Goal: Task Accomplishment & Management: Complete application form

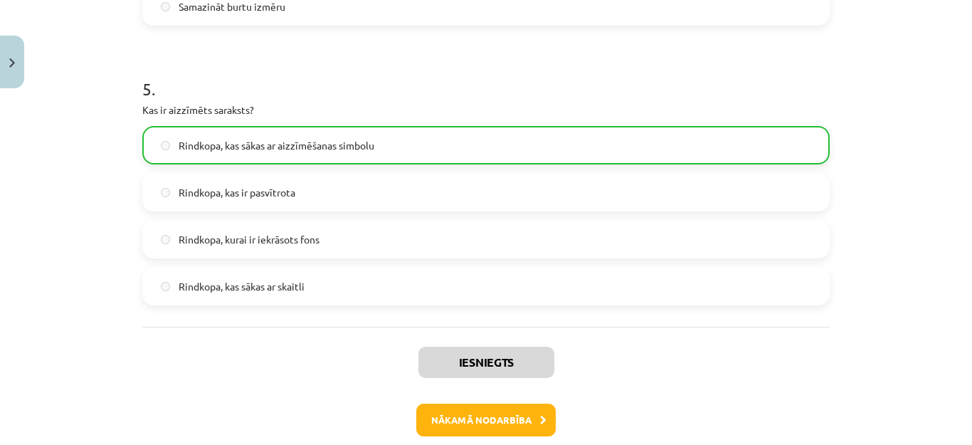
scroll to position [1433, 0]
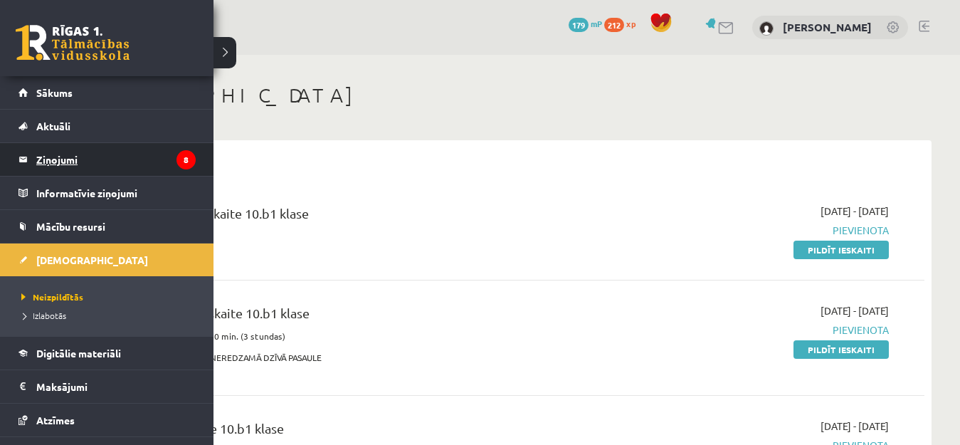
click at [103, 154] on legend "Ziņojumi 8" at bounding box center [115, 159] width 159 height 33
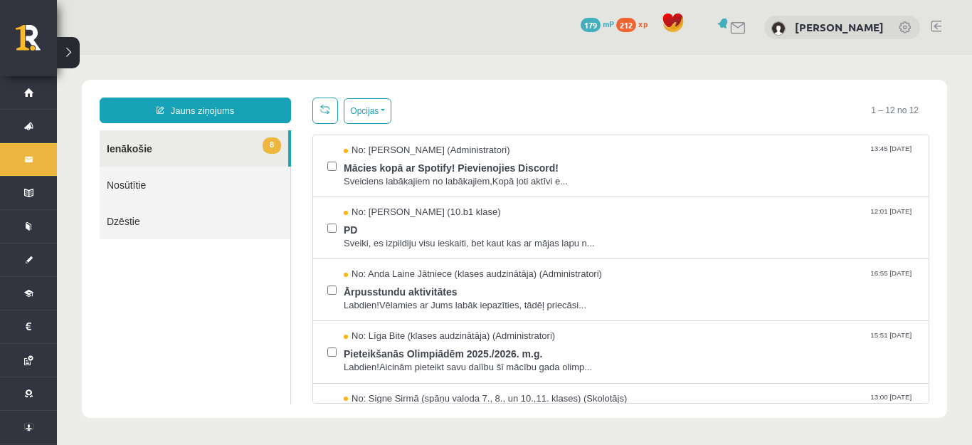
drag, startPoint x: 298, startPoint y: 389, endPoint x: 594, endPoint y: 88, distance: 422.2
click at [594, 88] on div "**********" at bounding box center [514, 249] width 865 height 338
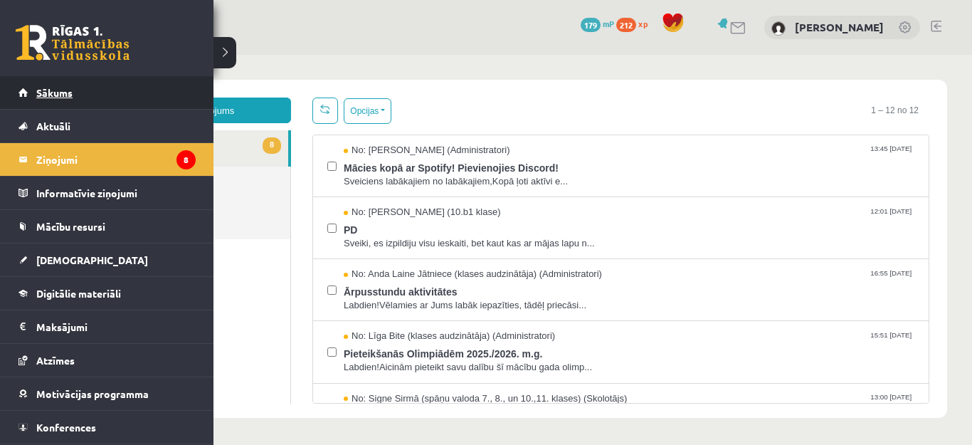
click at [24, 90] on link "Sākums" at bounding box center [107, 92] width 177 height 33
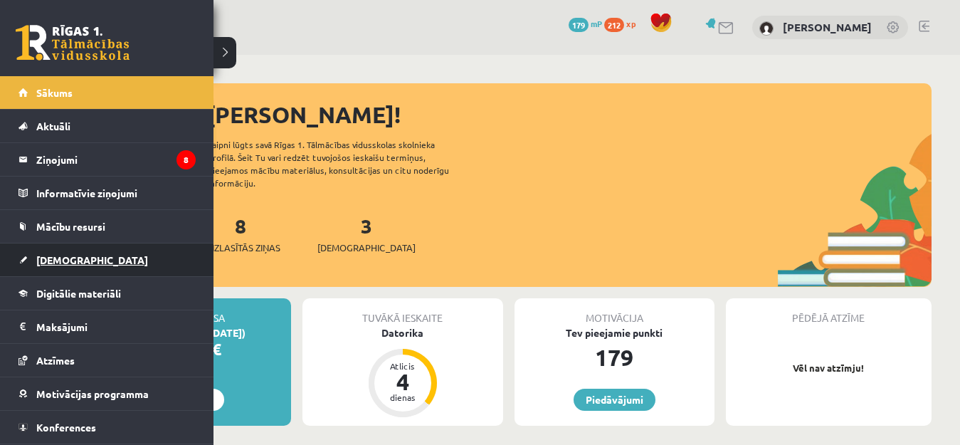
click at [43, 265] on span "[DEMOGRAPHIC_DATA]" at bounding box center [92, 259] width 112 height 13
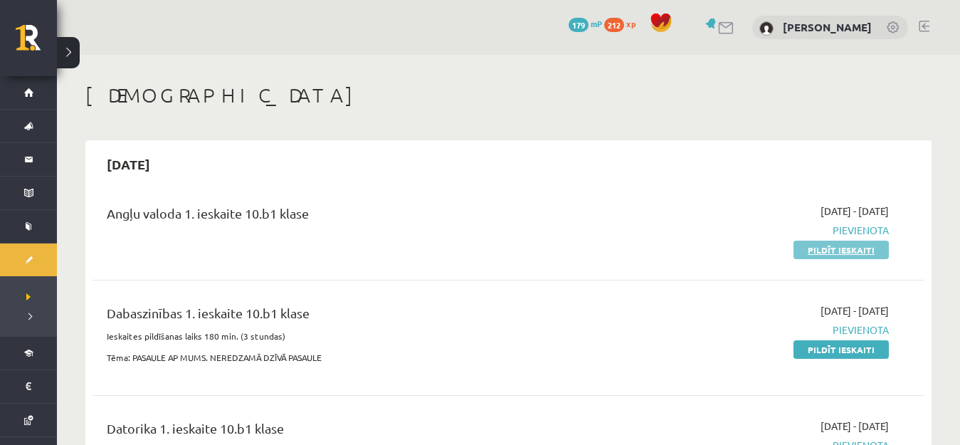
click at [827, 249] on link "Pildīt ieskaiti" at bounding box center [841, 250] width 95 height 19
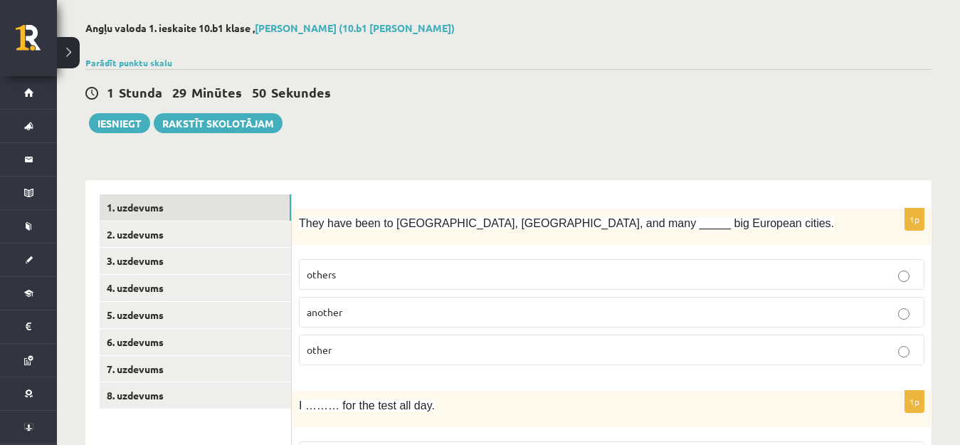
scroll to position [214, 0]
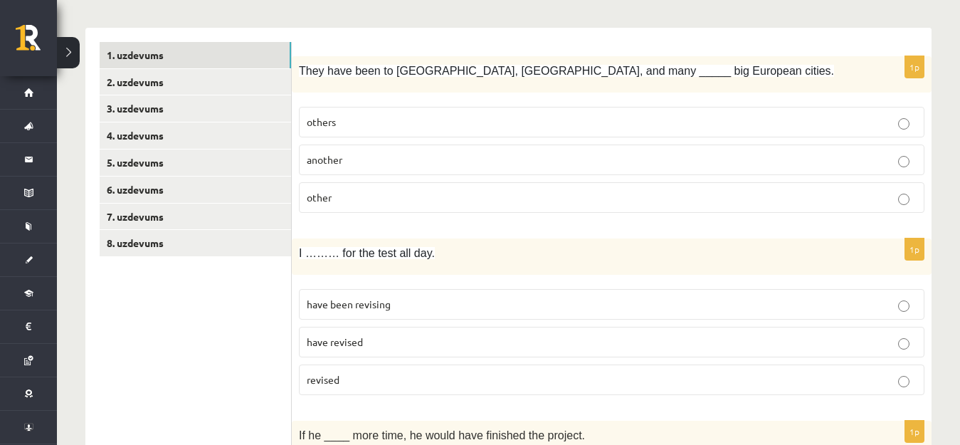
click at [377, 196] on p "other" at bounding box center [612, 197] width 610 height 15
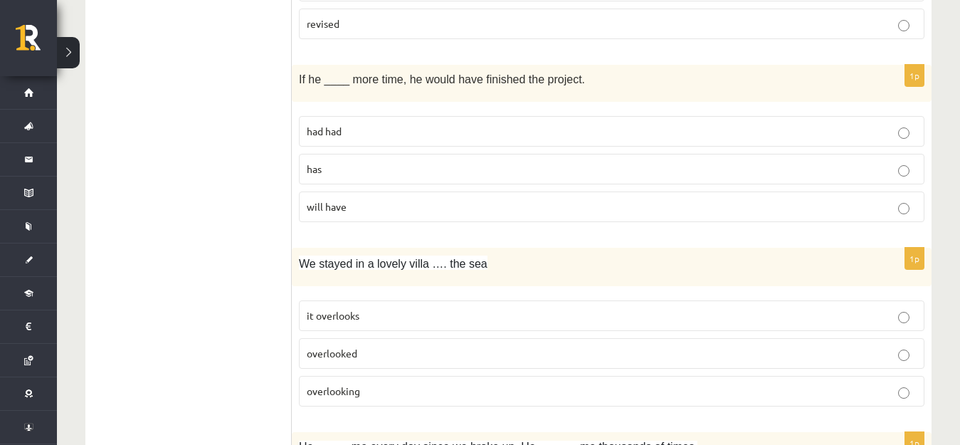
scroll to position [641, 0]
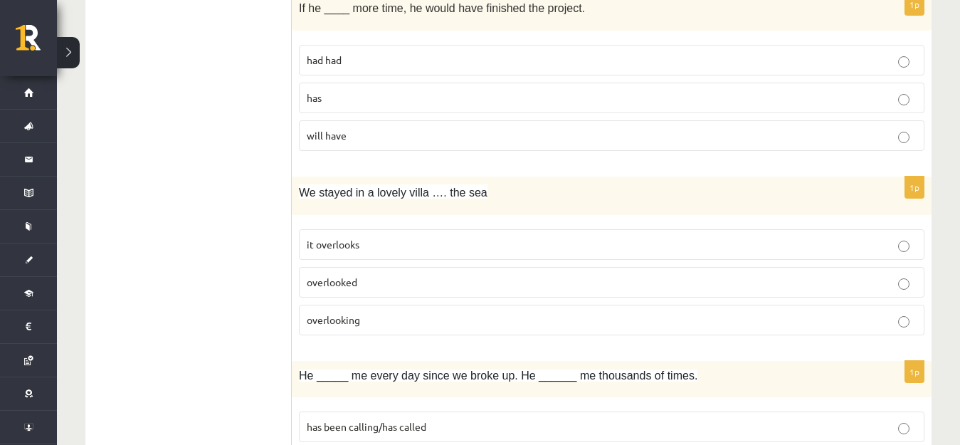
click at [388, 322] on p "overlooking" at bounding box center [612, 319] width 610 height 15
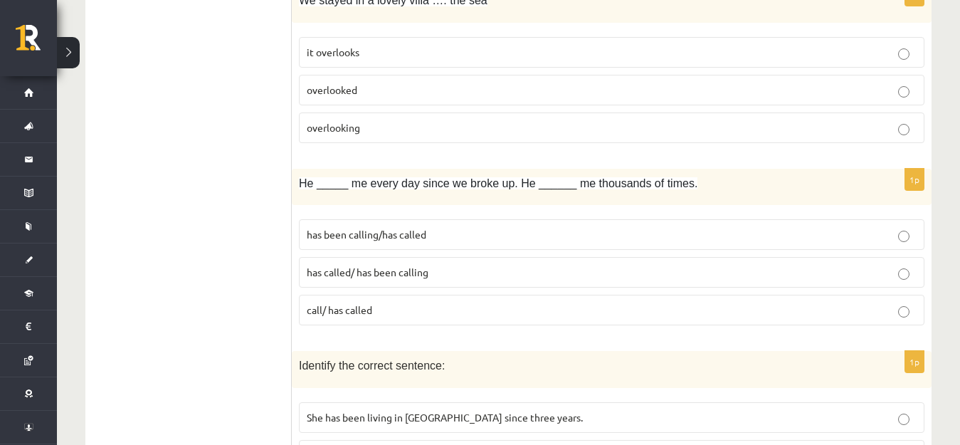
scroll to position [854, 0]
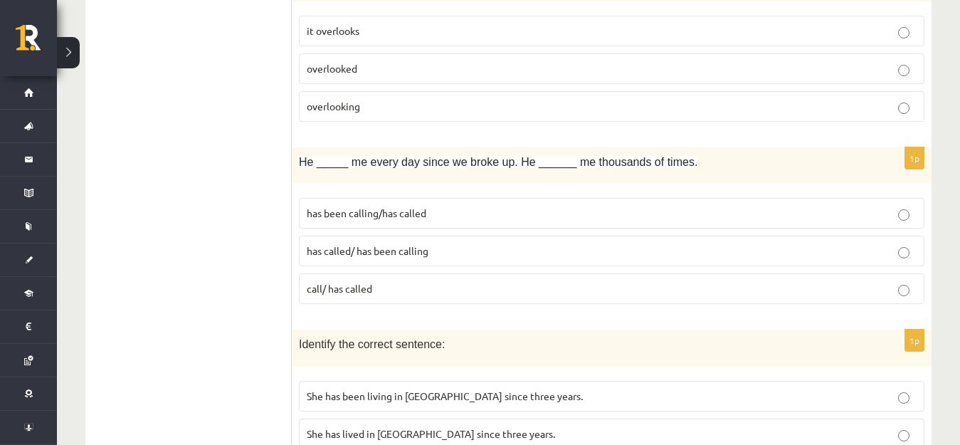
click at [372, 209] on span "has been calling/has called" at bounding box center [367, 212] width 120 height 13
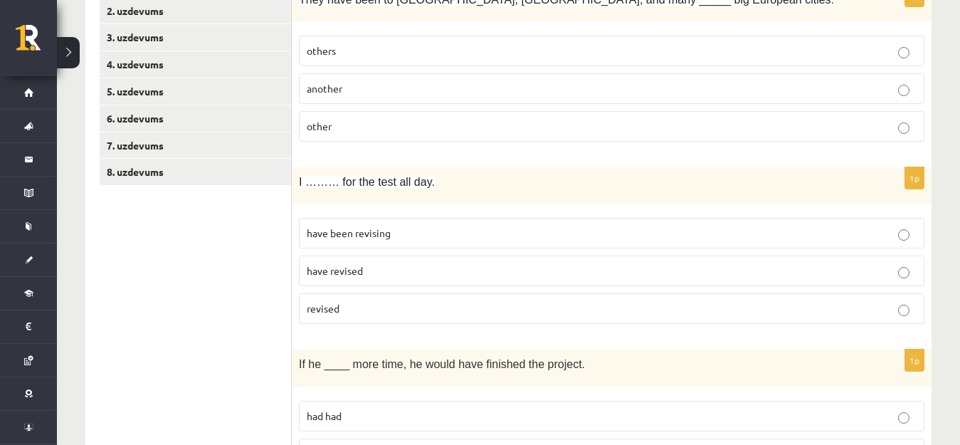
scroll to position [356, 0]
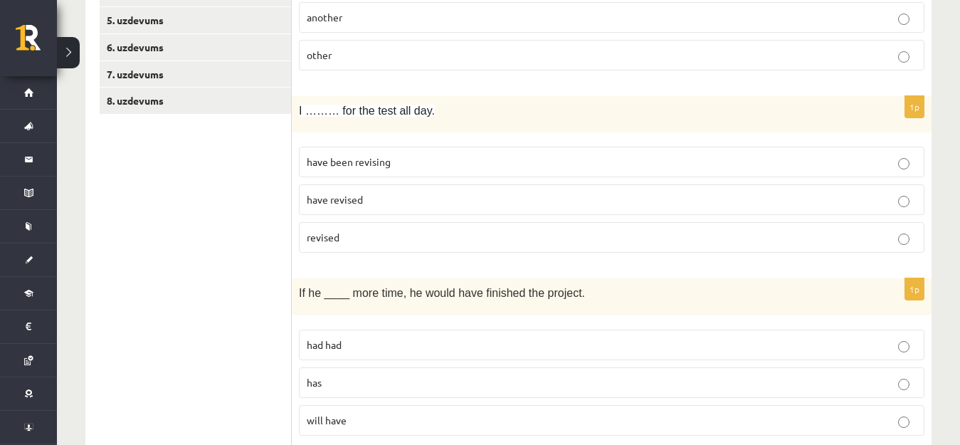
click at [379, 159] on span "have been revising" at bounding box center [349, 161] width 84 height 13
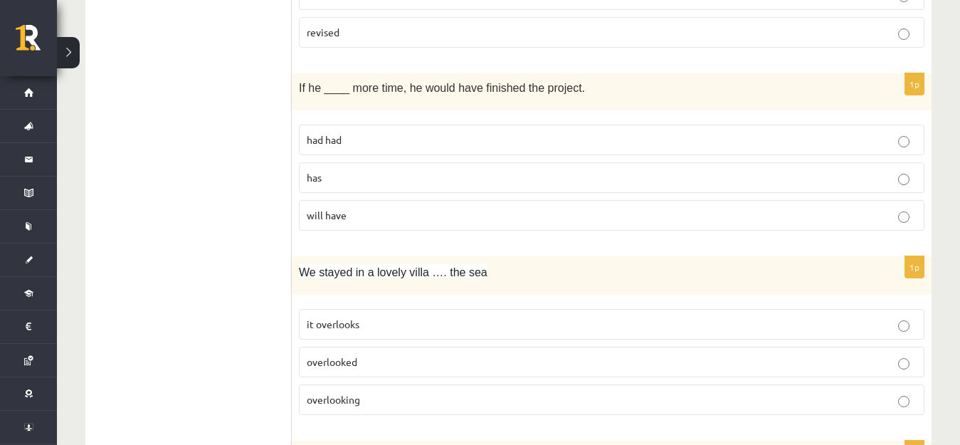
scroll to position [569, 0]
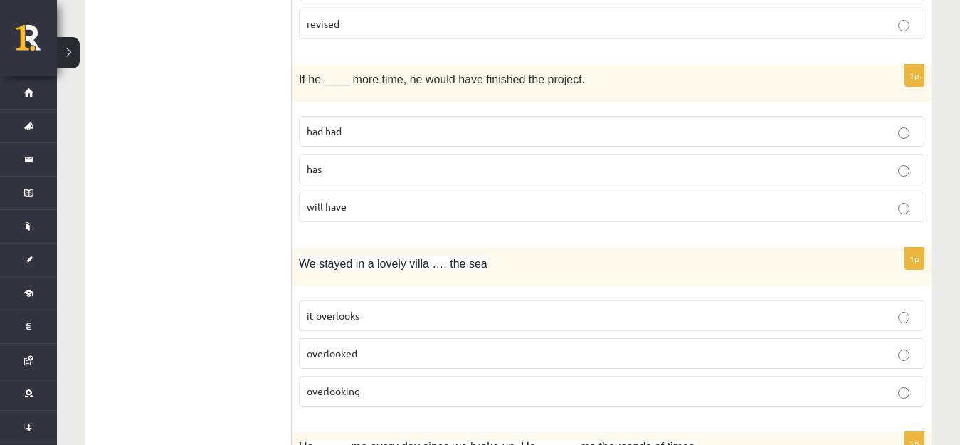
click at [394, 132] on p "had had" at bounding box center [612, 131] width 610 height 15
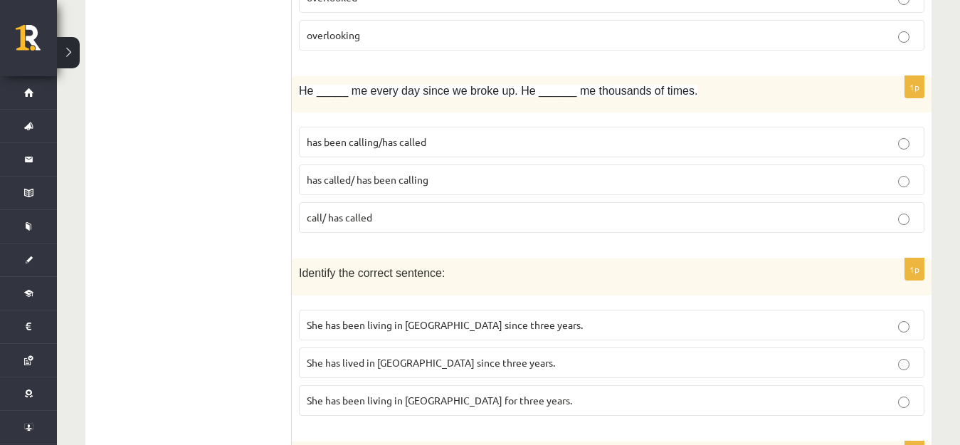
scroll to position [1139, 0]
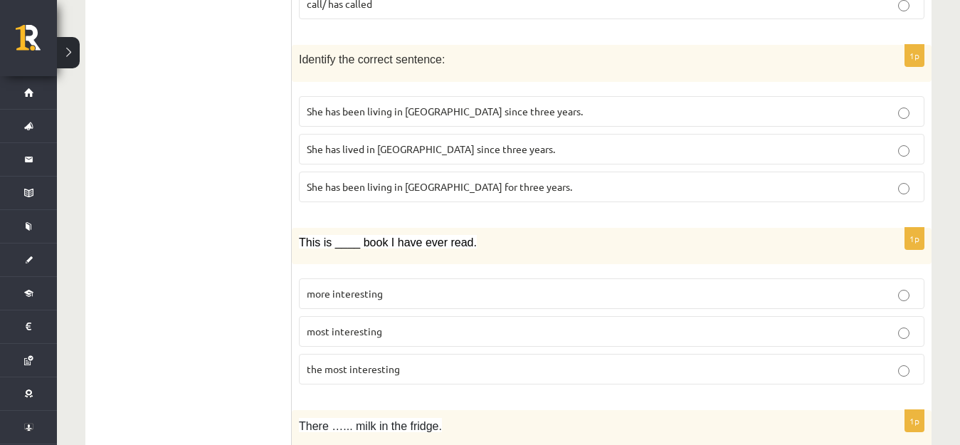
click at [458, 191] on span "She has been living in Paris for three years." at bounding box center [439, 186] width 265 height 13
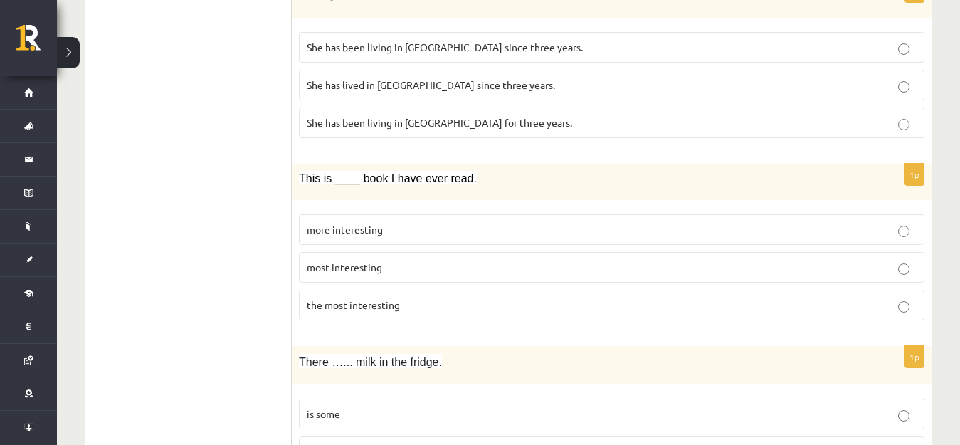
scroll to position [1281, 0]
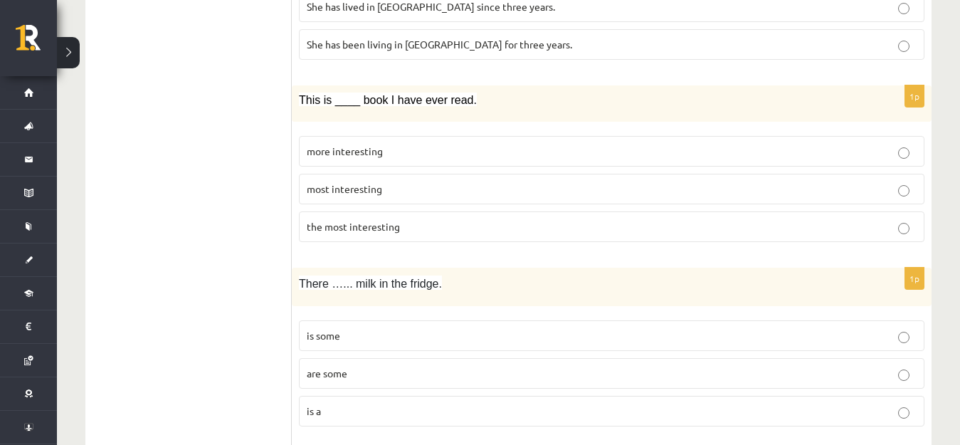
click at [389, 222] on span "the most interesting" at bounding box center [353, 226] width 93 height 13
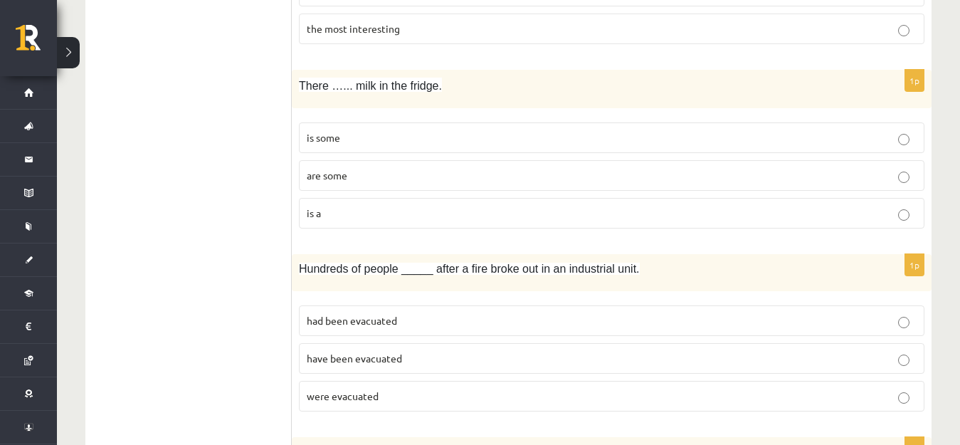
scroll to position [1495, 0]
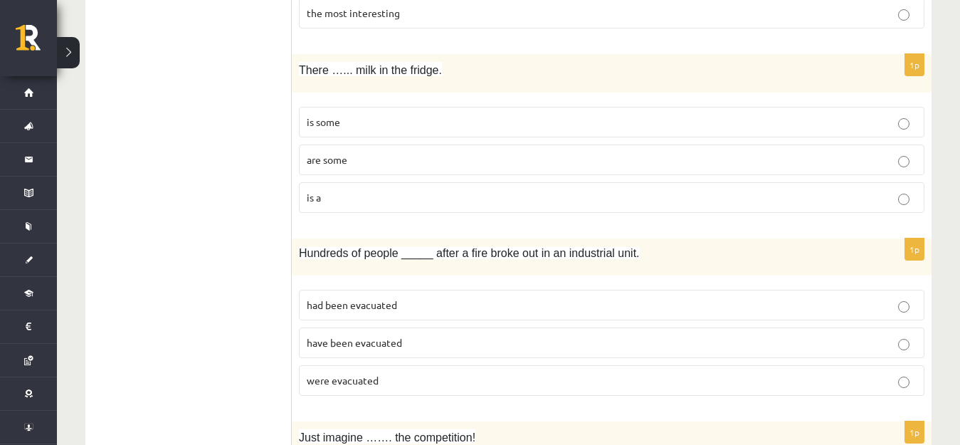
click at [380, 121] on p "is some" at bounding box center [612, 122] width 610 height 15
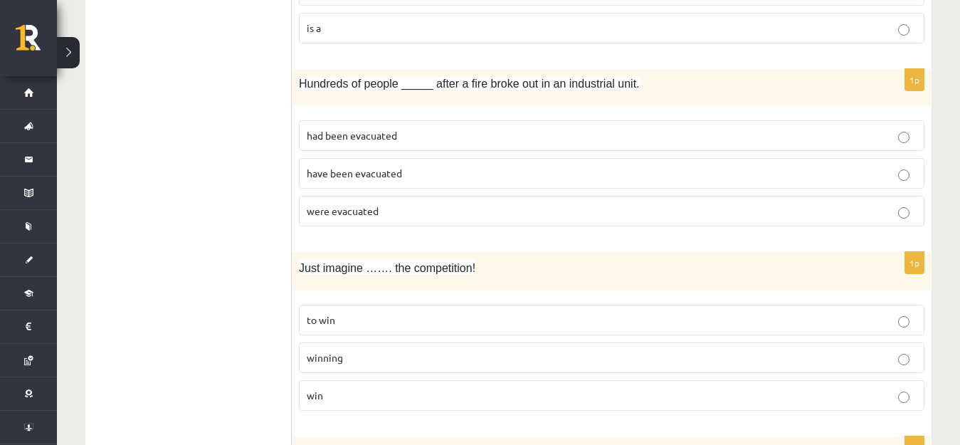
scroll to position [1708, 0]
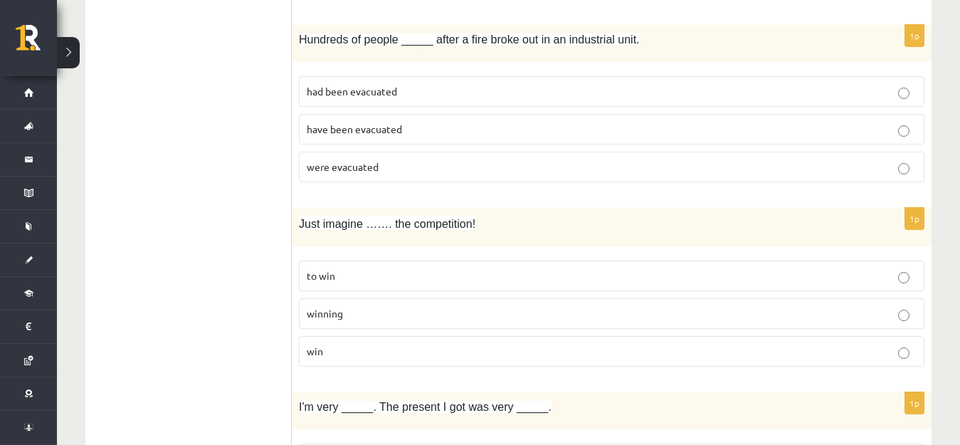
click at [391, 127] on span "have been evacuated" at bounding box center [354, 128] width 95 height 13
click at [397, 167] on p "were evacuated" at bounding box center [612, 166] width 610 height 15
click at [399, 130] on span "have been evacuated" at bounding box center [354, 128] width 95 height 13
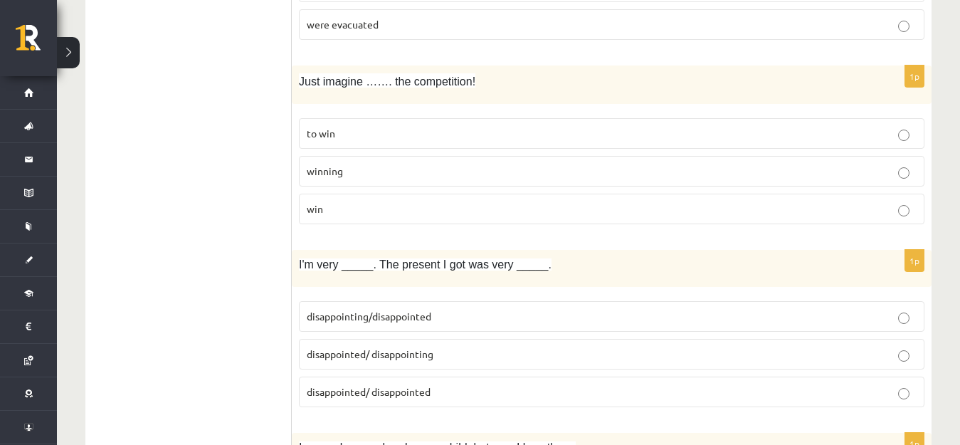
click at [377, 178] on p "winning" at bounding box center [612, 171] width 610 height 15
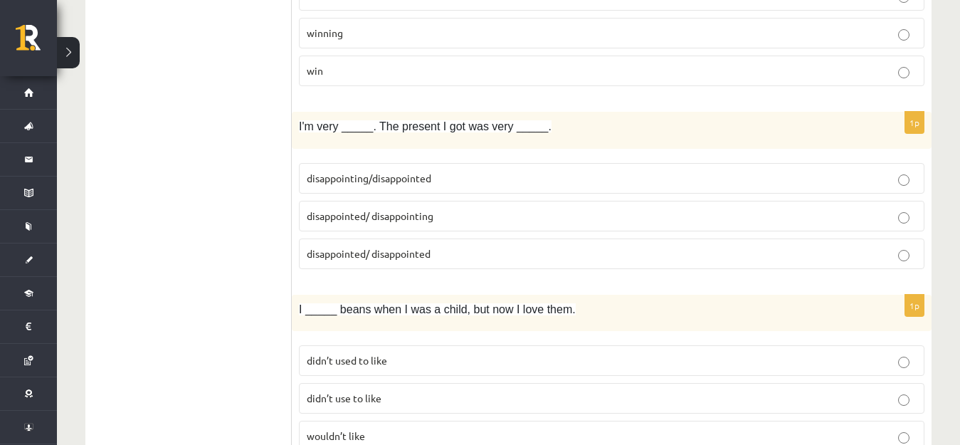
scroll to position [1993, 0]
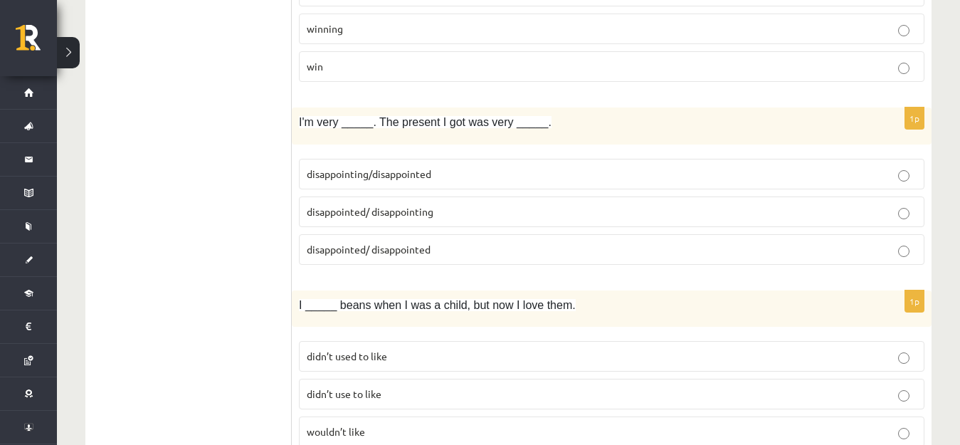
click at [391, 206] on span "disappointed/ disappointing" at bounding box center [370, 211] width 127 height 13
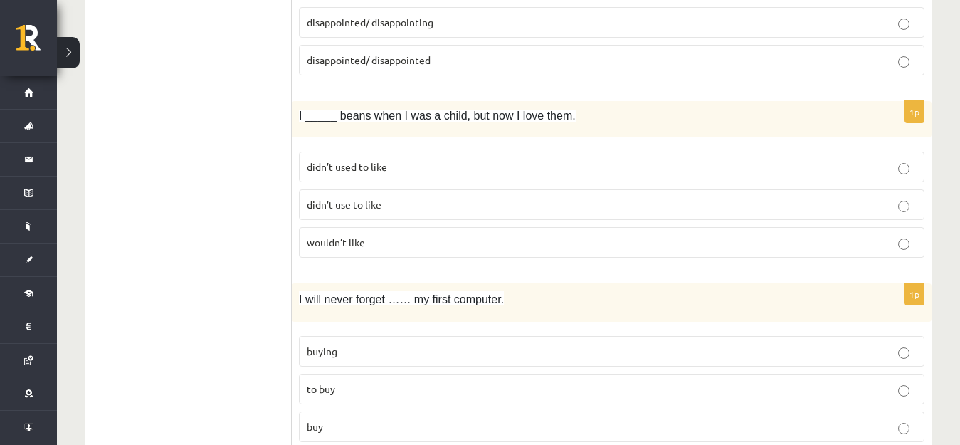
scroll to position [2206, 0]
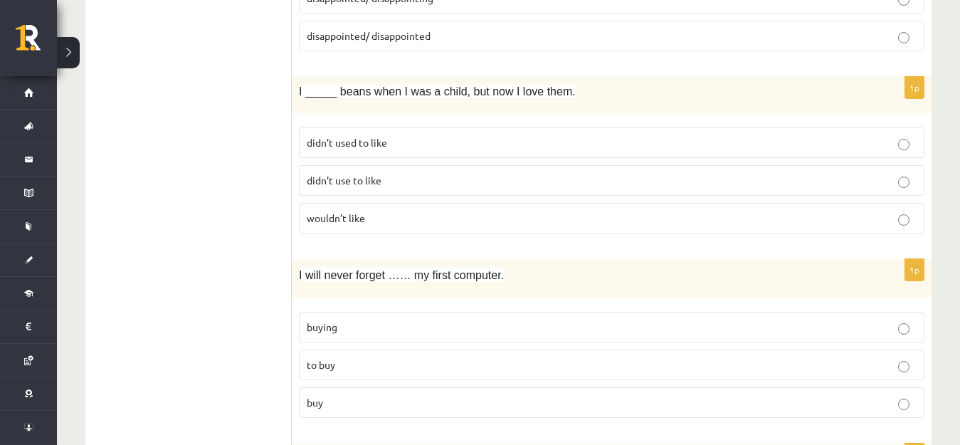
click at [352, 141] on span "didn’t used to like" at bounding box center [347, 142] width 80 height 13
click at [368, 218] on p "wouldn’t like" at bounding box center [612, 218] width 610 height 15
click at [405, 139] on p "didn’t used to like" at bounding box center [612, 142] width 610 height 15
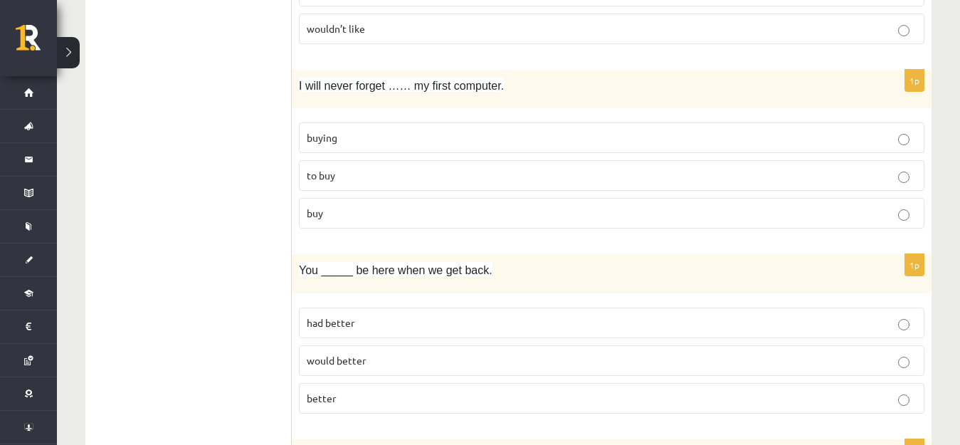
scroll to position [2420, 0]
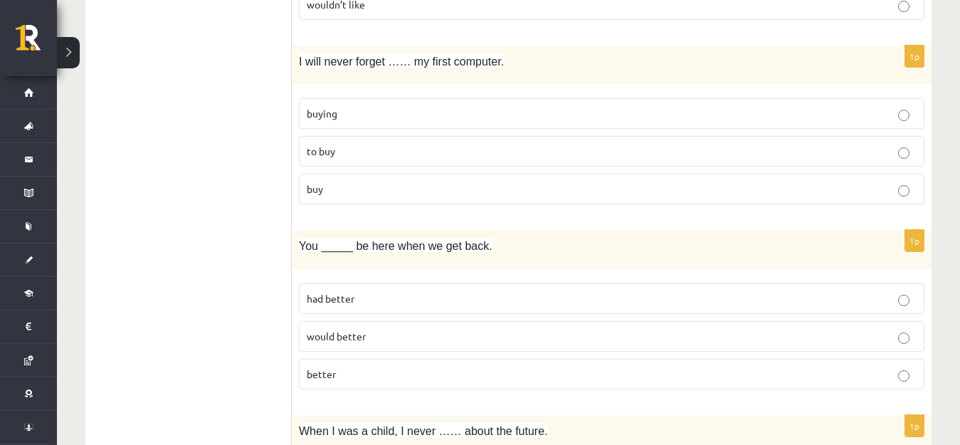
click at [379, 116] on p "buying" at bounding box center [612, 113] width 610 height 15
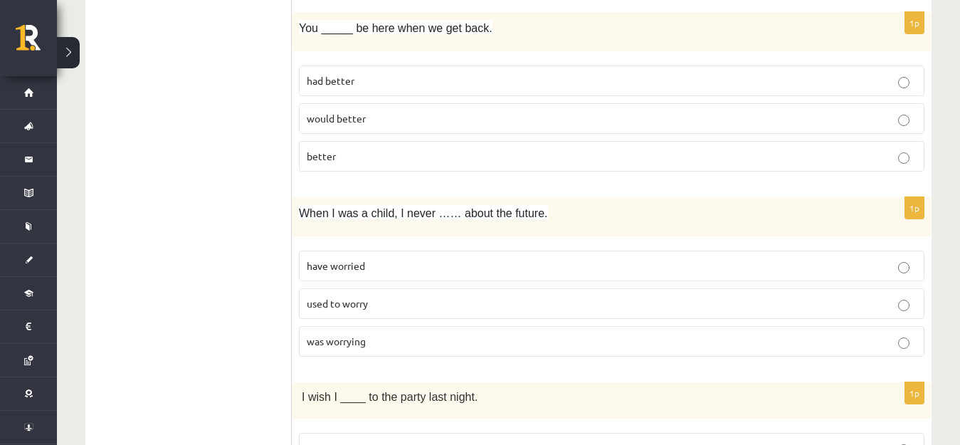
scroll to position [2704, 0]
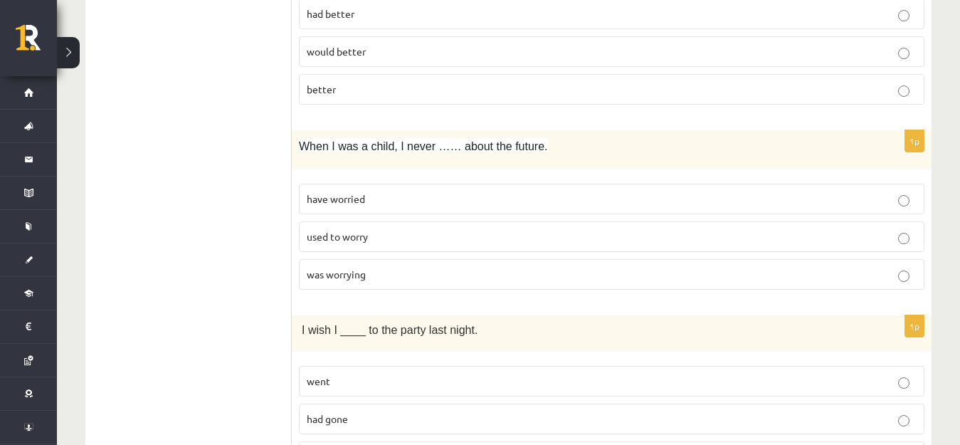
click at [362, 100] on label "better" at bounding box center [612, 89] width 626 height 31
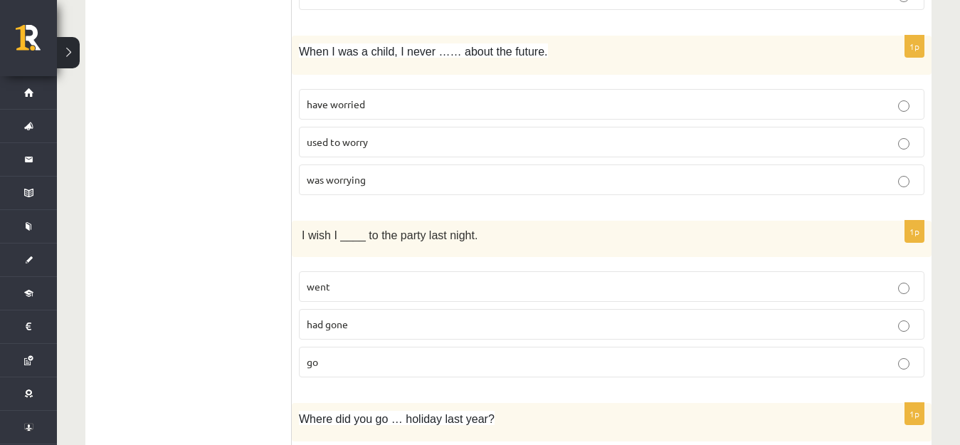
scroll to position [2776, 0]
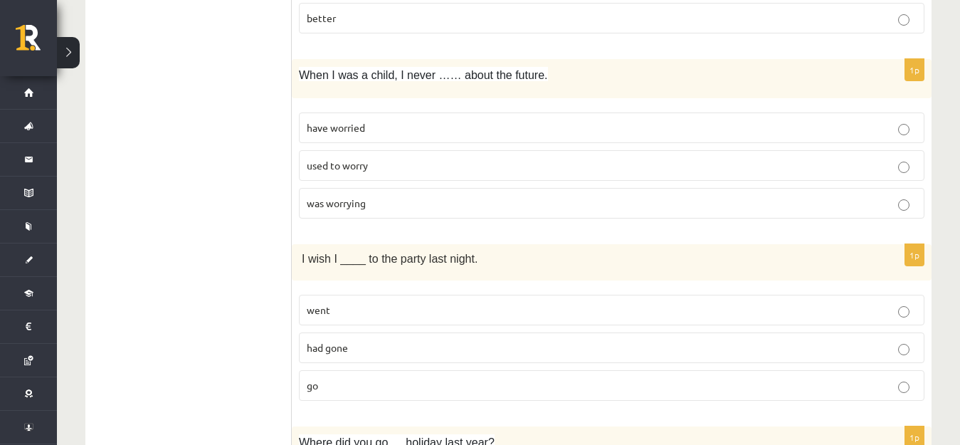
click at [375, 156] on label "used to worry" at bounding box center [612, 165] width 626 height 31
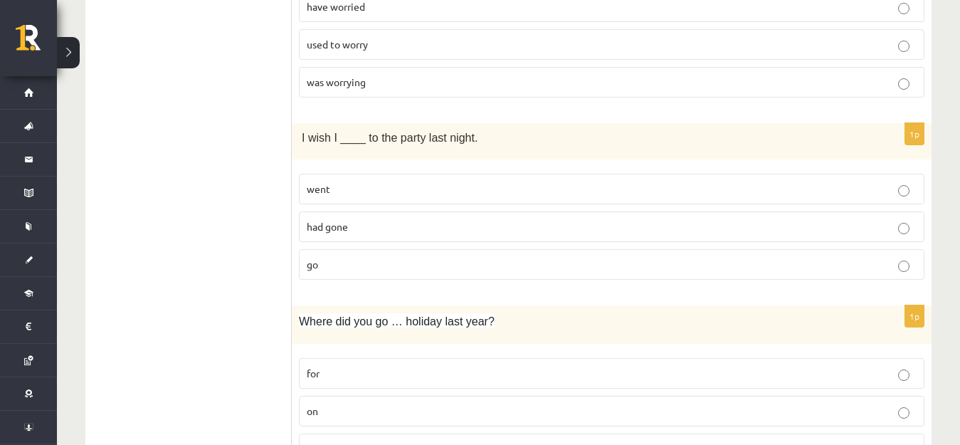
scroll to position [2918, 0]
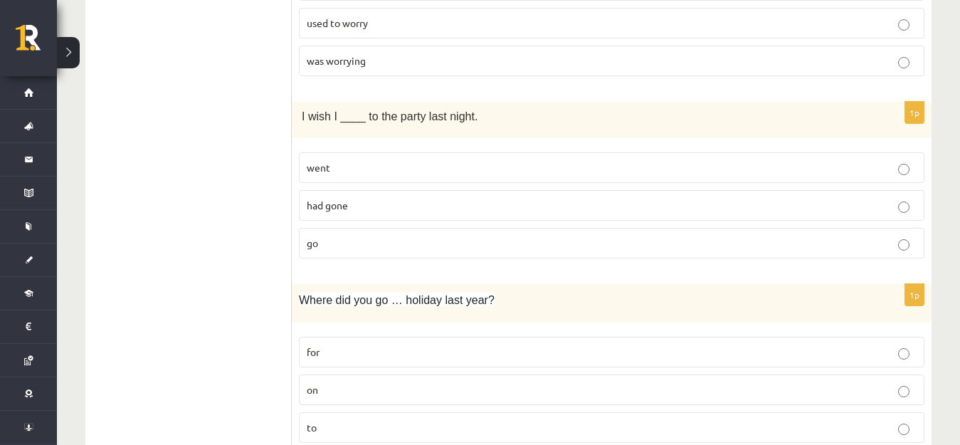
click at [394, 198] on p "had gone" at bounding box center [612, 205] width 610 height 15
click at [386, 171] on p "went" at bounding box center [612, 167] width 610 height 15
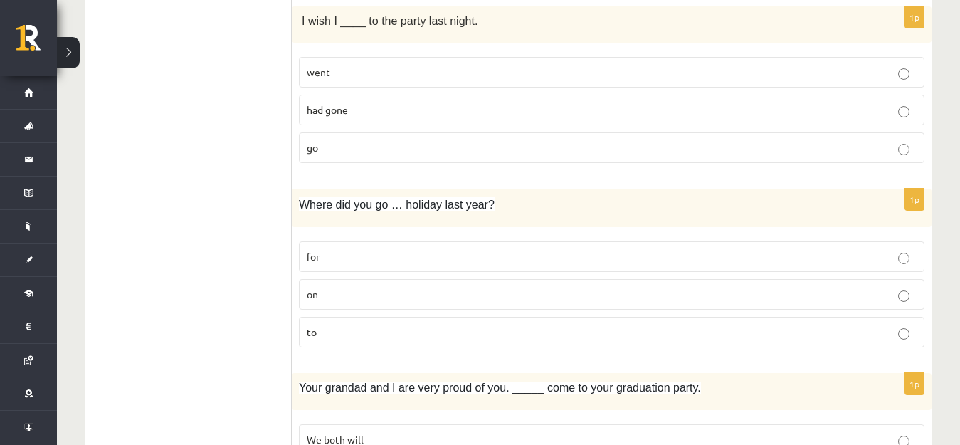
scroll to position [2989, 0]
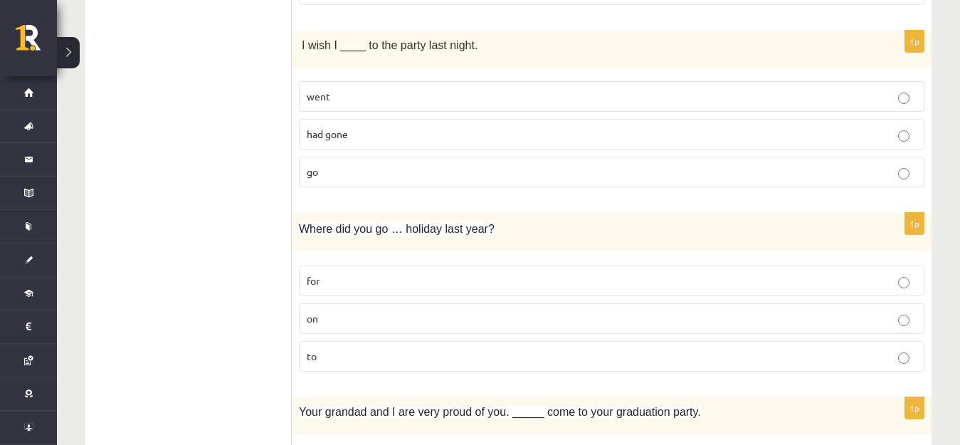
click at [371, 96] on p "went" at bounding box center [612, 96] width 610 height 15
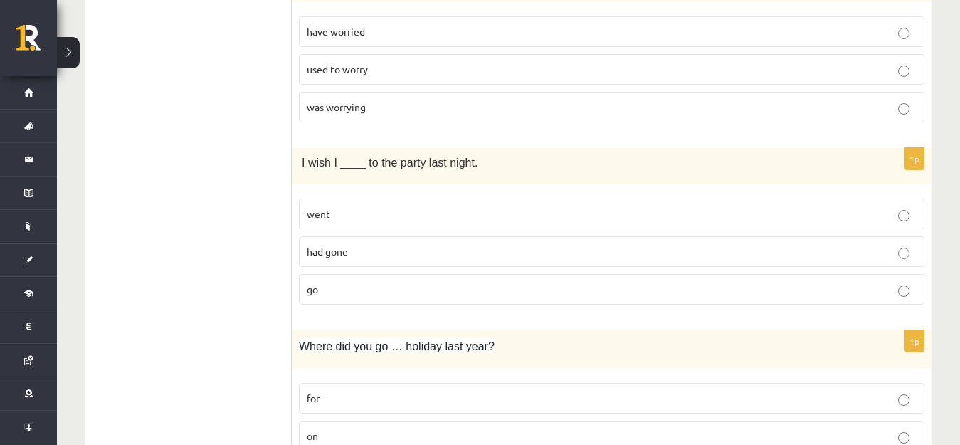
scroll to position [2847, 0]
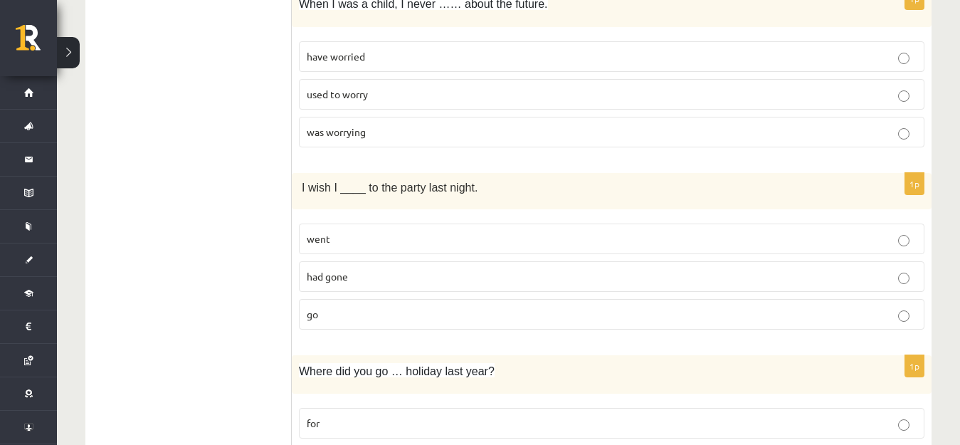
drag, startPoint x: 389, startPoint y: 278, endPoint x: 387, endPoint y: 268, distance: 10.1
click at [389, 277] on p "had gone" at bounding box center [612, 276] width 610 height 15
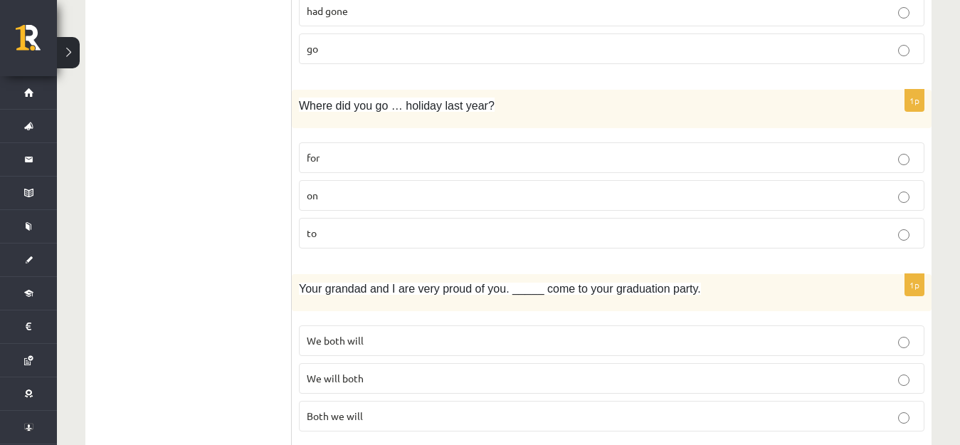
scroll to position [3131, 0]
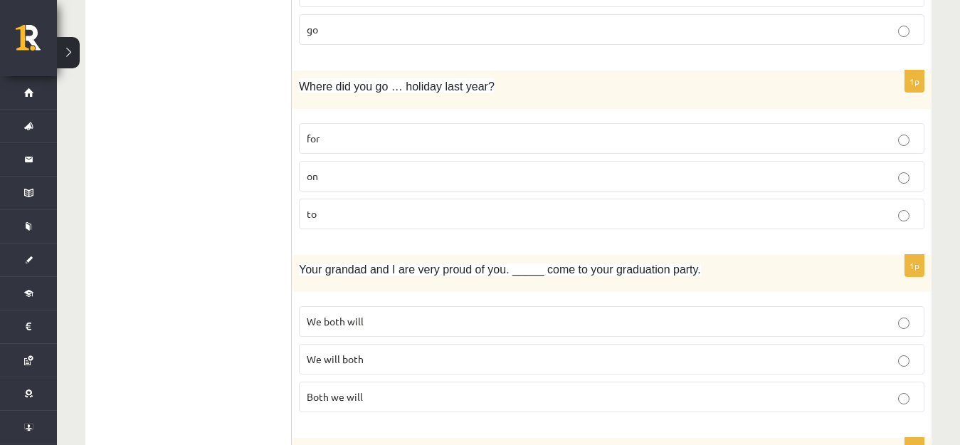
click at [389, 133] on p "for" at bounding box center [612, 138] width 610 height 15
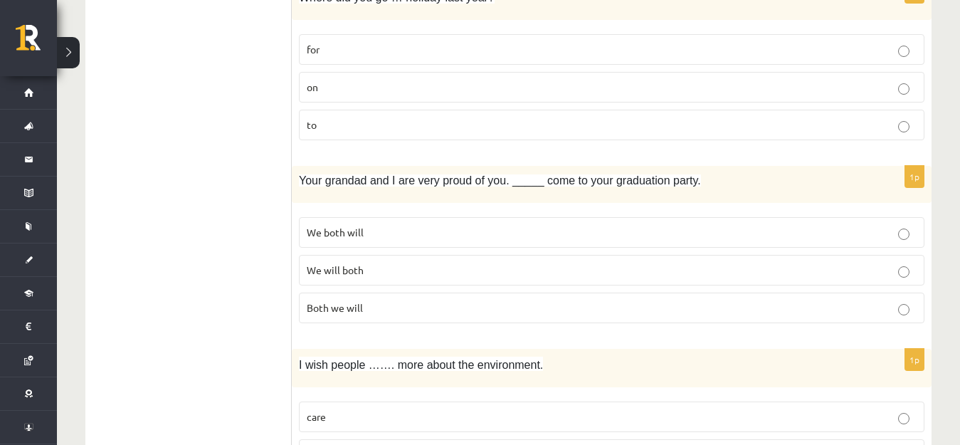
scroll to position [3274, 0]
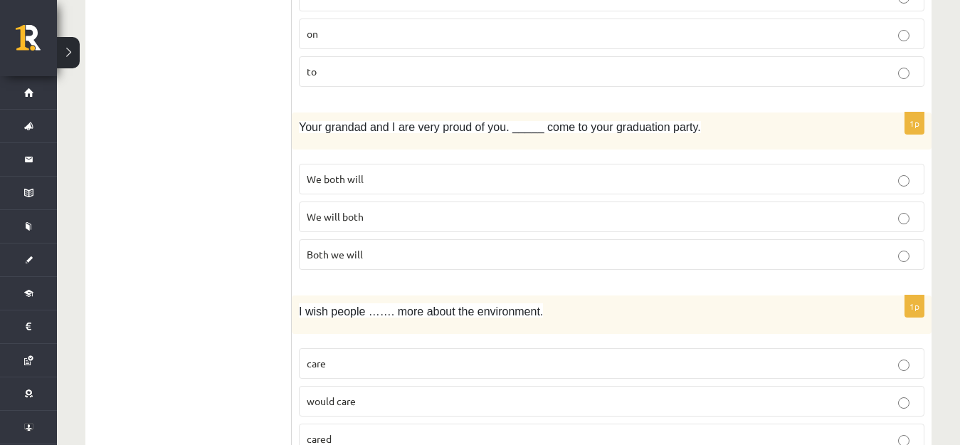
click at [403, 168] on label "We both will" at bounding box center [612, 179] width 626 height 31
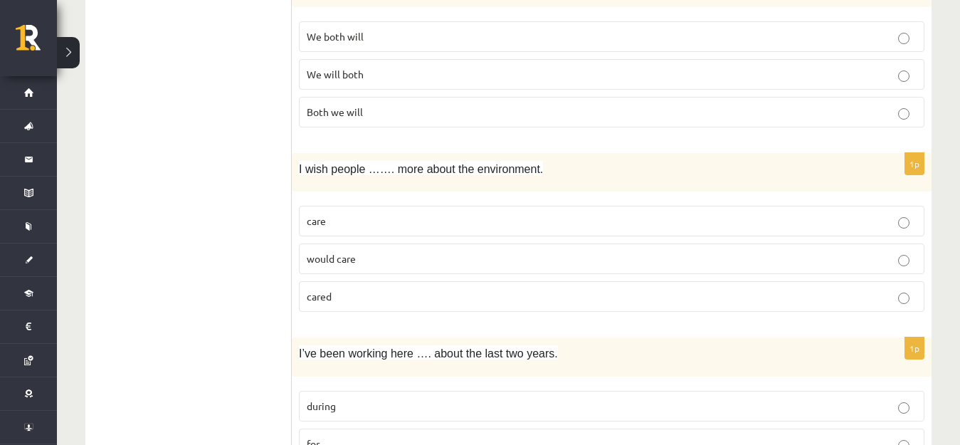
scroll to position [3487, 0]
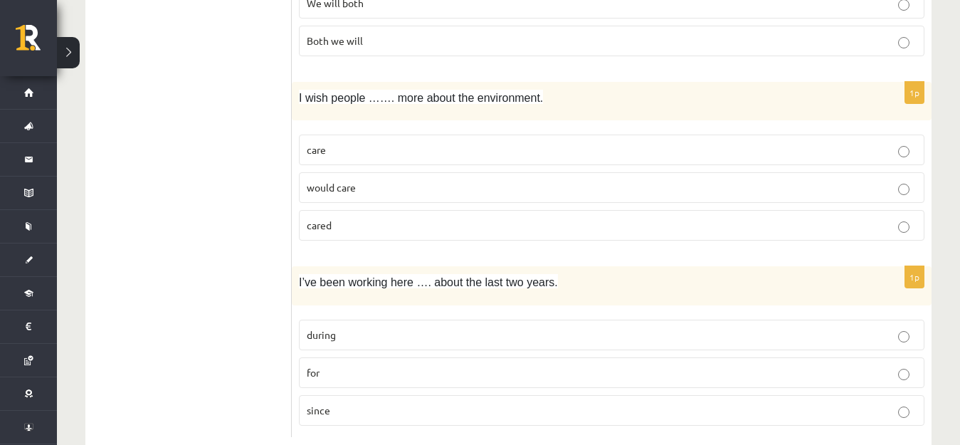
click at [372, 191] on p "would care" at bounding box center [612, 187] width 610 height 15
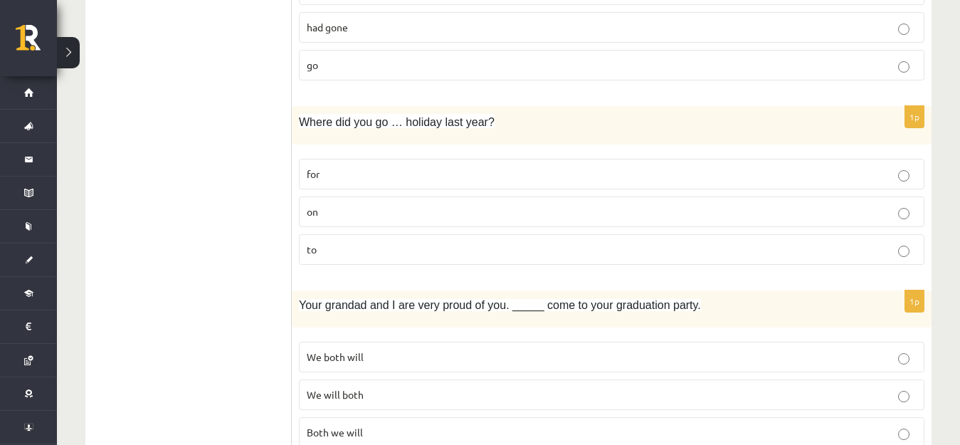
scroll to position [3523, 0]
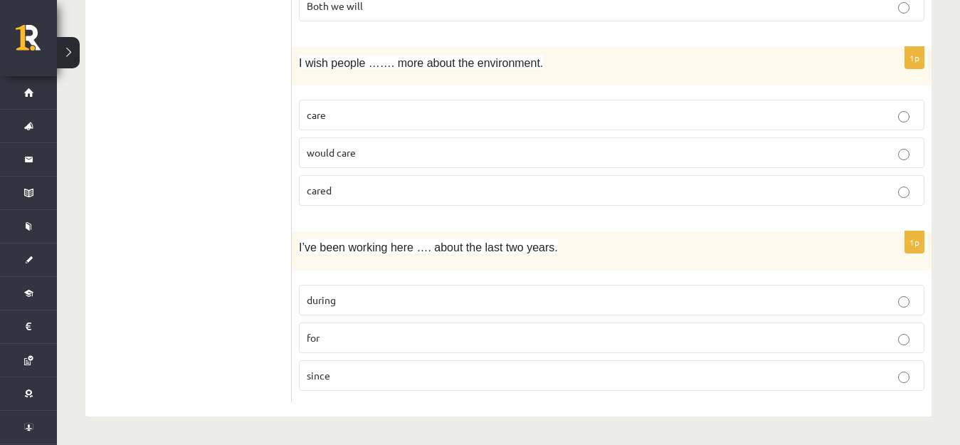
click at [320, 344] on label "for" at bounding box center [612, 337] width 626 height 31
click at [343, 368] on p "since" at bounding box center [612, 375] width 610 height 15
click at [327, 337] on p "for" at bounding box center [612, 337] width 610 height 15
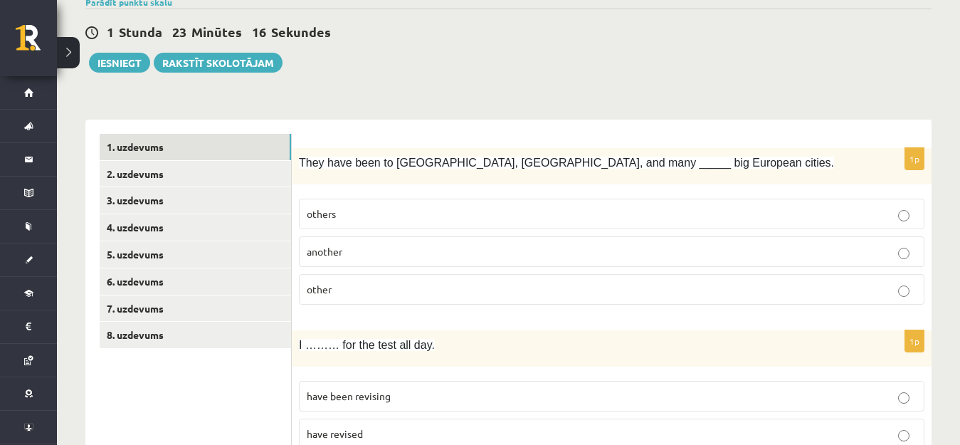
scroll to position [178, 0]
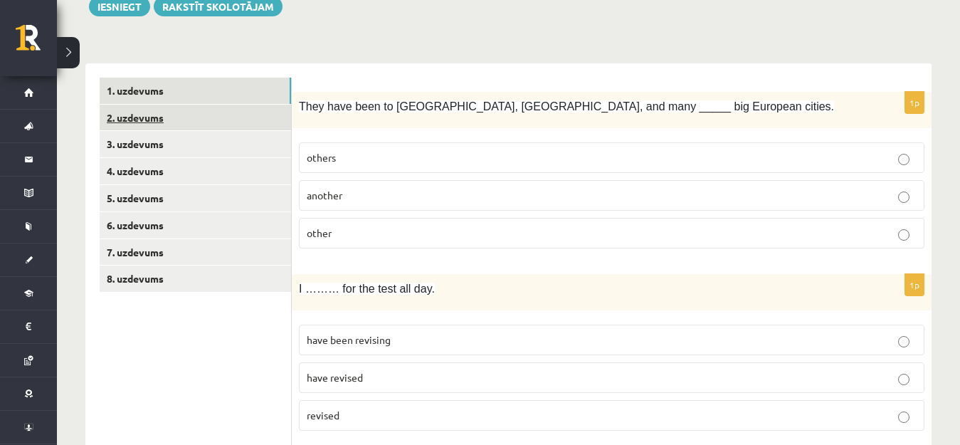
click at [164, 122] on link "2. uzdevums" at bounding box center [195, 118] width 191 height 26
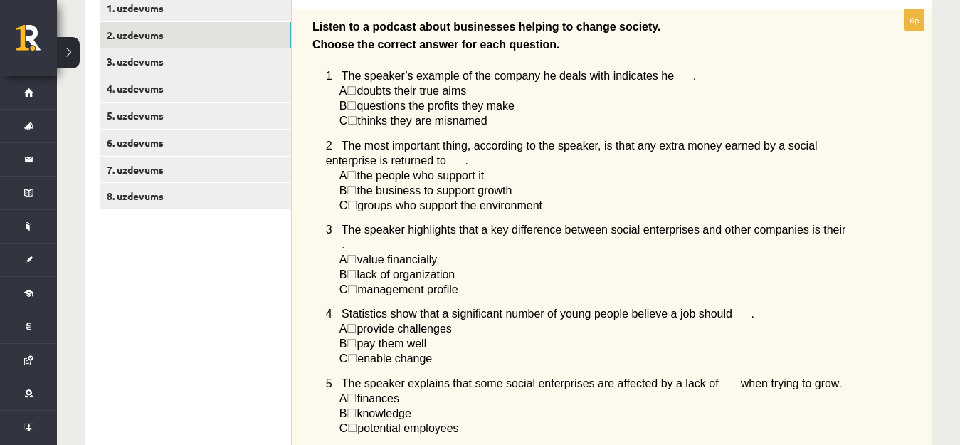
scroll to position [285, 0]
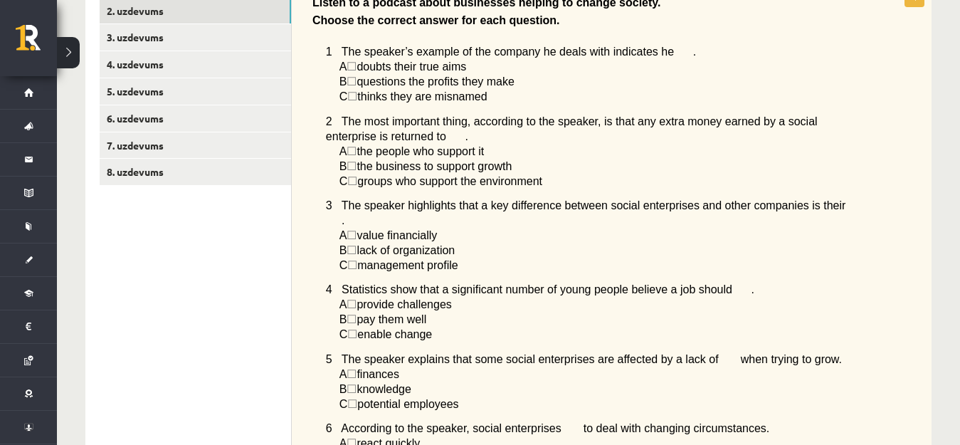
click at [356, 244] on span "☐" at bounding box center [352, 250] width 10 height 12
click at [357, 244] on span "☐" at bounding box center [352, 250] width 10 height 12
drag, startPoint x: 355, startPoint y: 236, endPoint x: 342, endPoint y: 234, distance: 12.9
click at [349, 245] on span "B ☐  lack of organization" at bounding box center [397, 250] width 116 height 11
drag, startPoint x: 342, startPoint y: 234, endPoint x: 325, endPoint y: 234, distance: 17.1
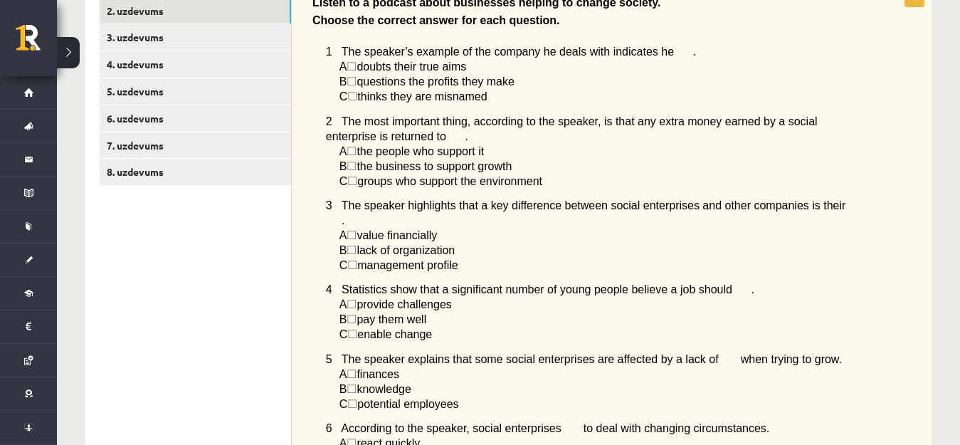
click at [334, 234] on div "Listen to a podcast about businesses helping to change society. Choose the corr…" at bounding box center [612, 241] width 640 height 512
click at [338, 233] on div "Listen to a podcast about businesses helping to change society. Choose the corr…" at bounding box center [612, 241] width 640 height 512
click at [344, 244] on span "B" at bounding box center [343, 250] width 8 height 12
click at [357, 244] on span "☐" at bounding box center [352, 250] width 10 height 12
click at [355, 244] on span "☐" at bounding box center [352, 250] width 10 height 12
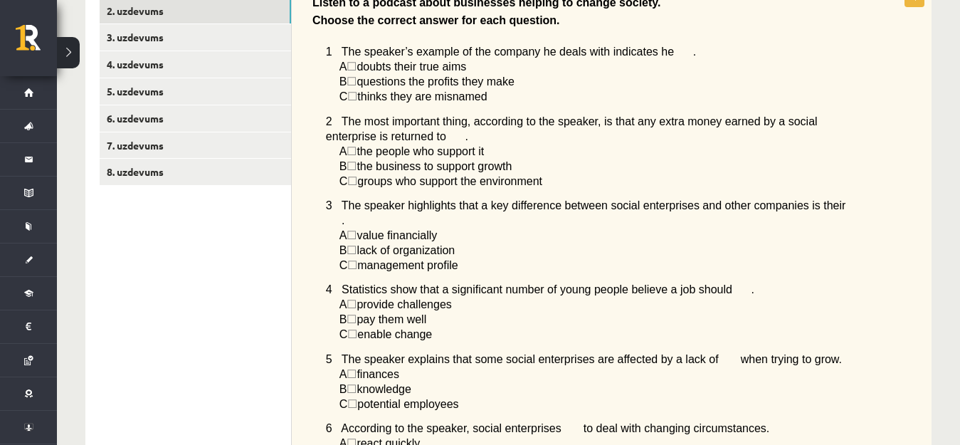
click at [357, 244] on span "☐" at bounding box center [352, 250] width 10 height 12
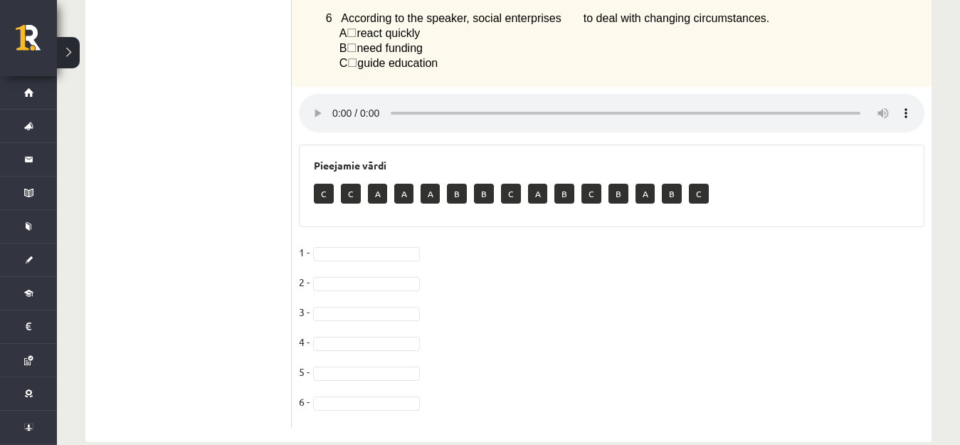
scroll to position [712, 0]
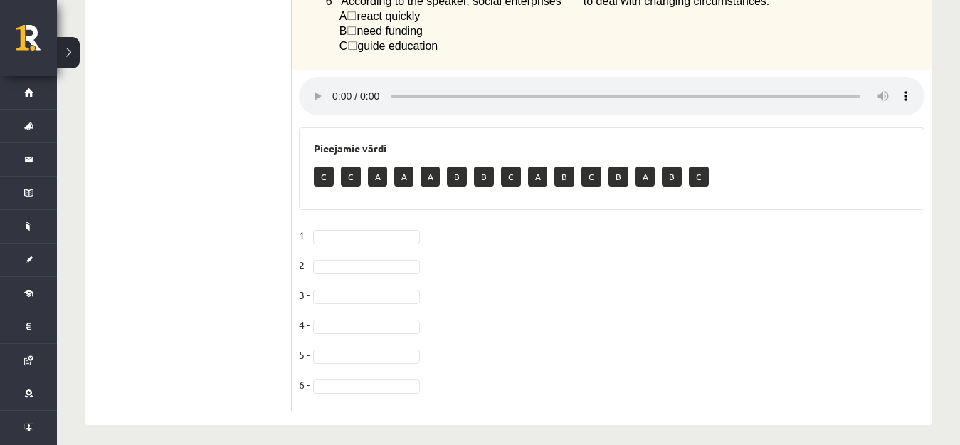
click at [462, 170] on p "B" at bounding box center [457, 177] width 20 height 20
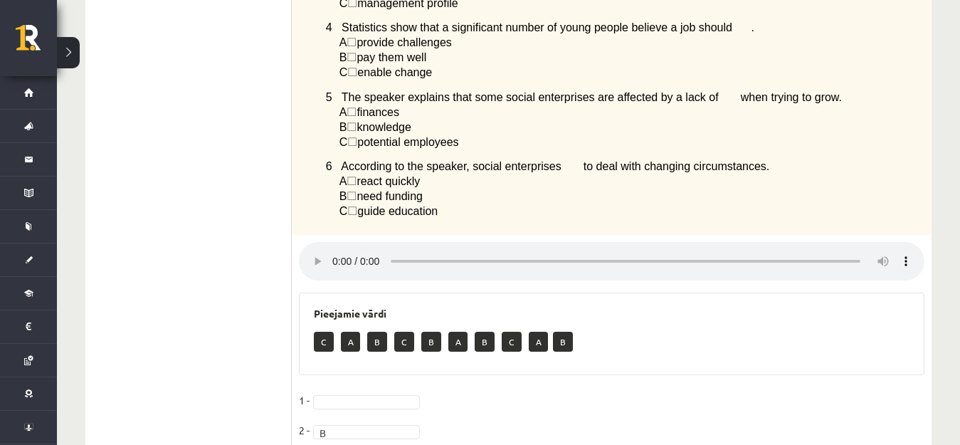
scroll to position [569, 0]
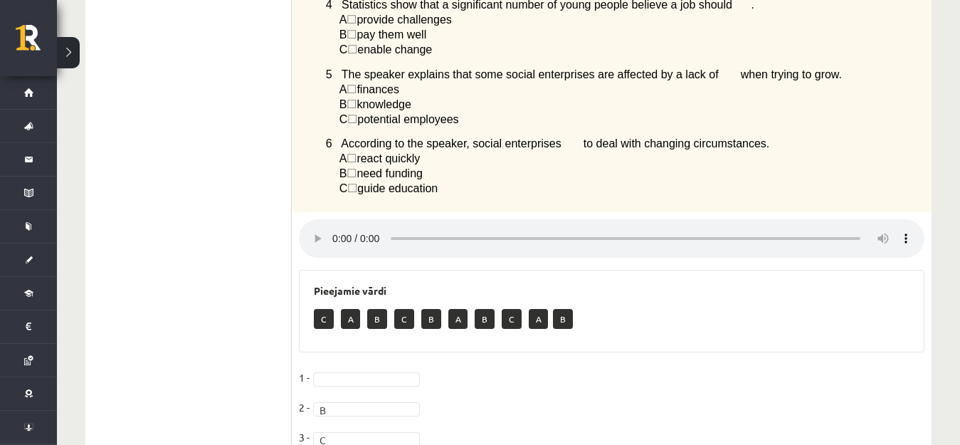
click at [859, 305] on div "C A B C B A B C A B" at bounding box center [612, 320] width 596 height 33
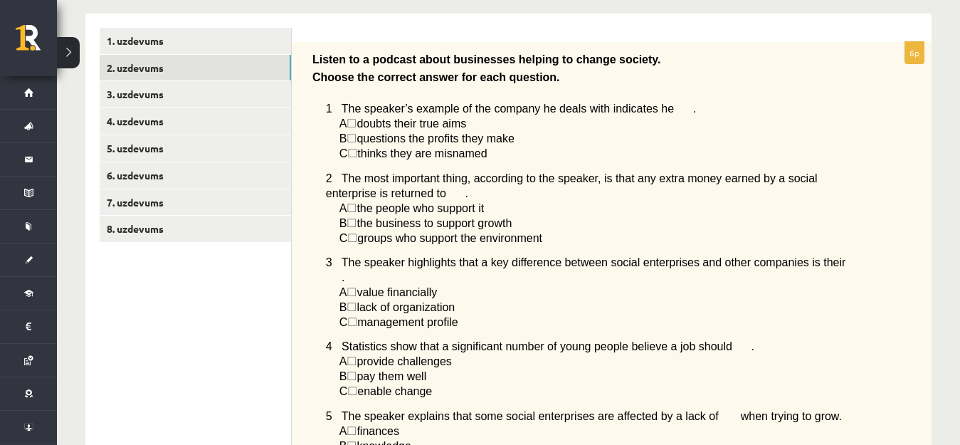
scroll to position [214, 0]
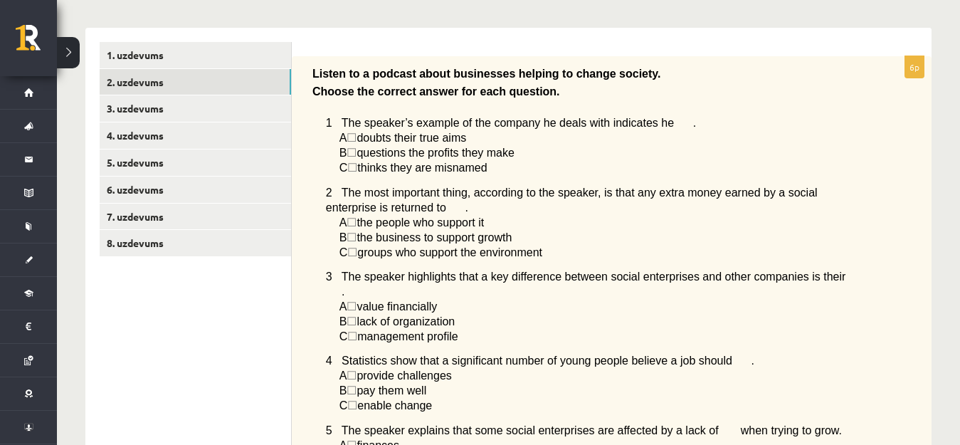
click at [357, 138] on span "☐" at bounding box center [352, 138] width 10 height 12
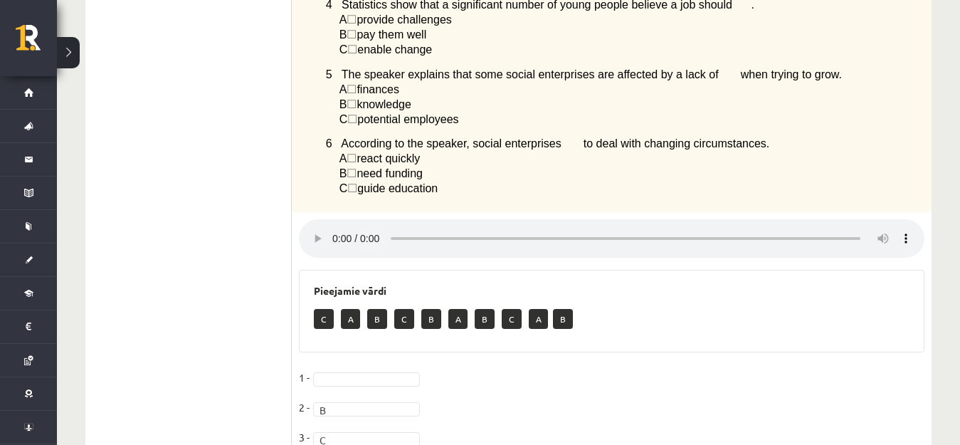
scroll to position [712, 0]
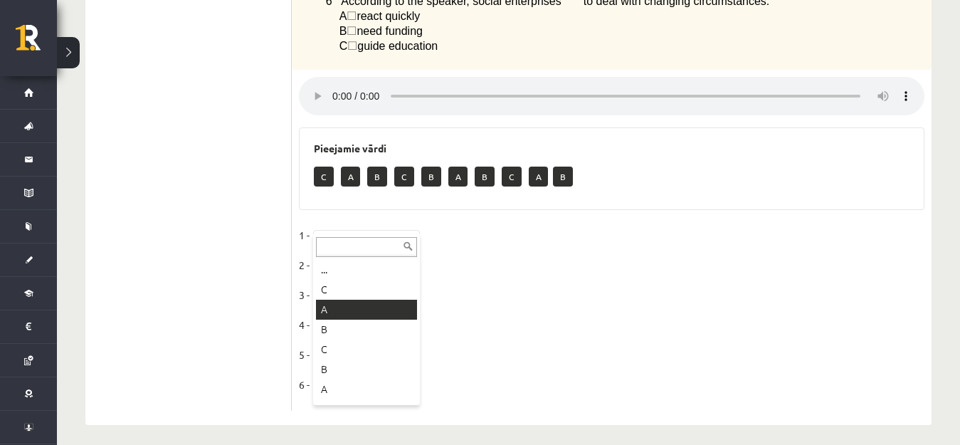
drag, startPoint x: 337, startPoint y: 309, endPoint x: 337, endPoint y: 301, distance: 7.9
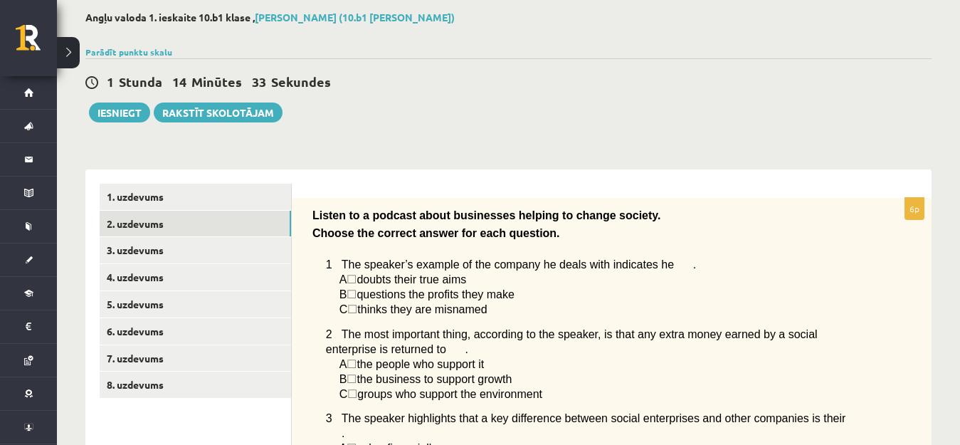
scroll to position [71, 0]
click at [226, 250] on link "3. uzdevums" at bounding box center [195, 251] width 191 height 26
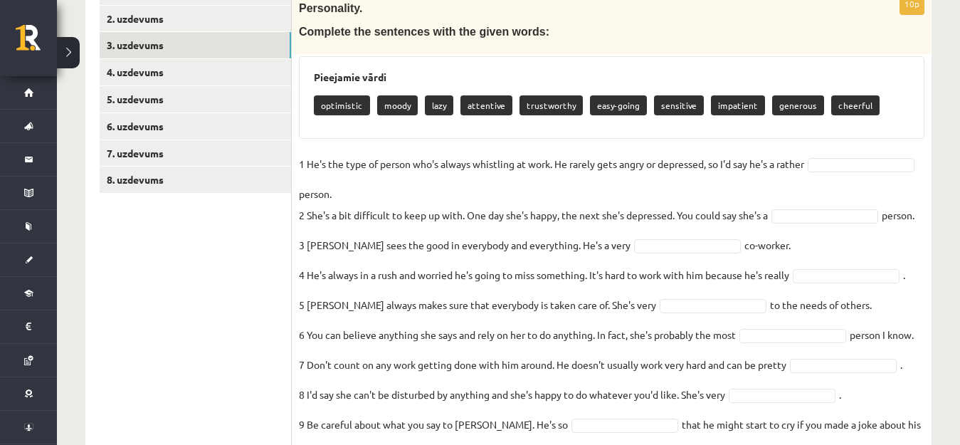
scroll to position [285, 0]
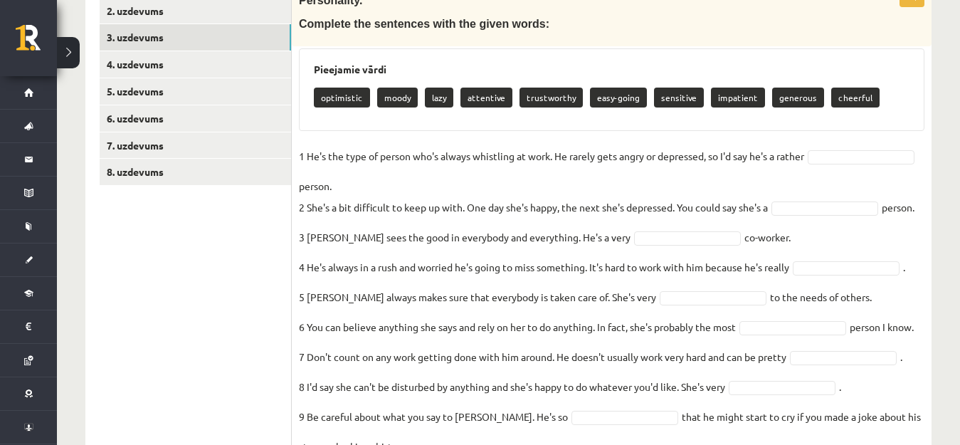
click at [481, 101] on p "attentive" at bounding box center [486, 98] width 52 height 20
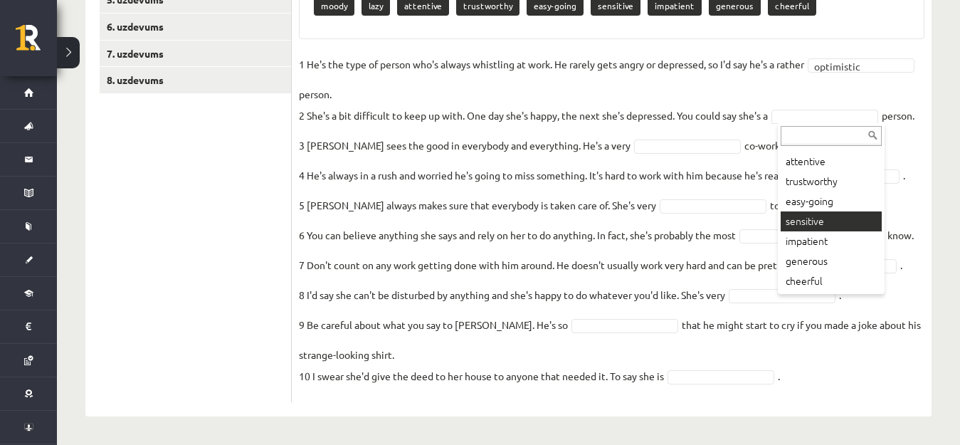
scroll to position [0, 0]
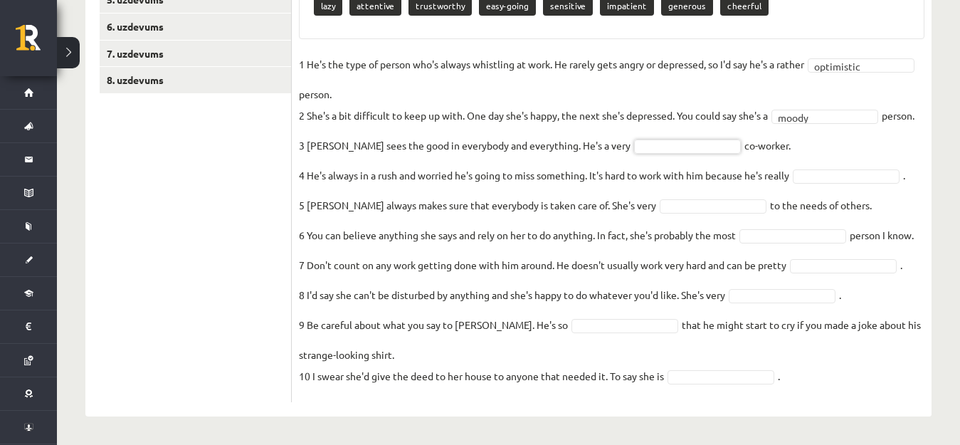
drag, startPoint x: 622, startPoint y: 147, endPoint x: 515, endPoint y: 128, distance: 109.0
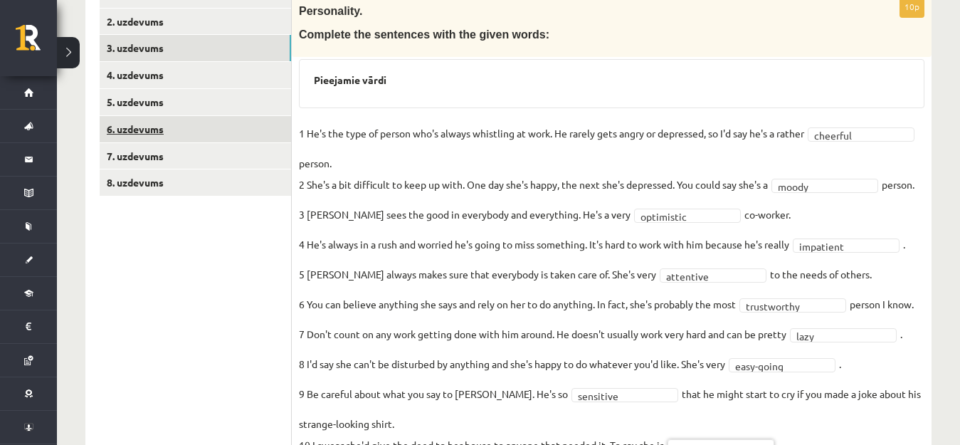
scroll to position [201, 0]
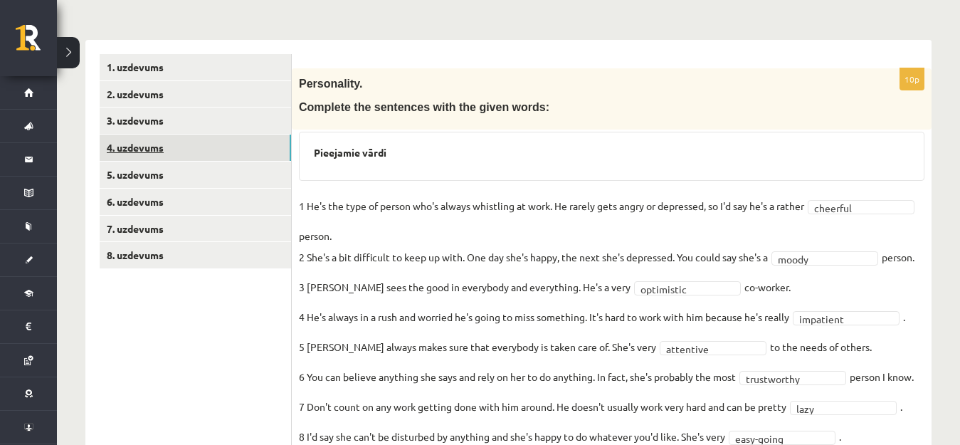
click at [238, 144] on link "4. uzdevums" at bounding box center [195, 148] width 191 height 26
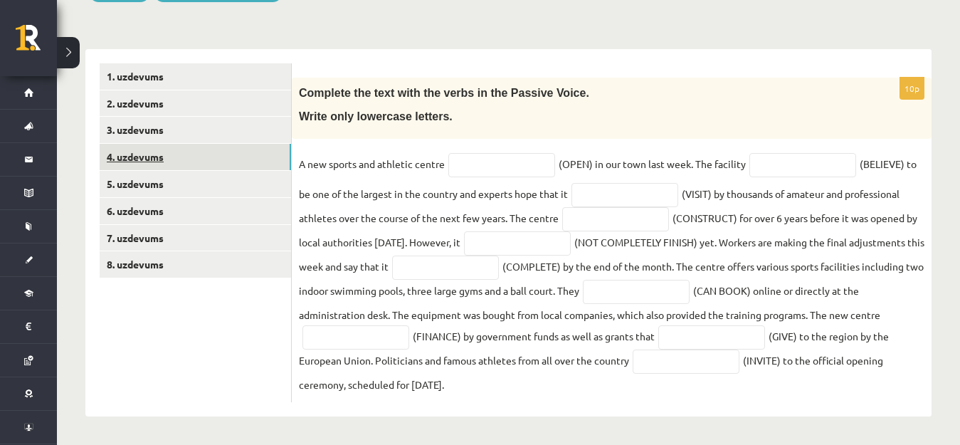
scroll to position [194, 0]
click at [500, 160] on input "text" at bounding box center [501, 165] width 107 height 24
type input "**********"
click at [765, 162] on input "text" at bounding box center [802, 165] width 107 height 24
type input "**********"
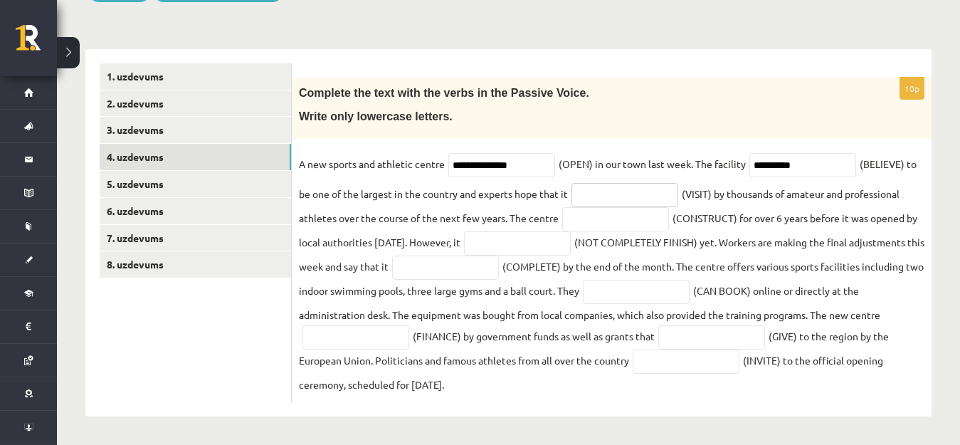
click at [650, 194] on input "text" at bounding box center [624, 195] width 107 height 24
type input "*******"
click at [641, 229] on input "text" at bounding box center [615, 219] width 107 height 24
type input "***"
click at [645, 197] on input "*******" at bounding box center [624, 195] width 107 height 24
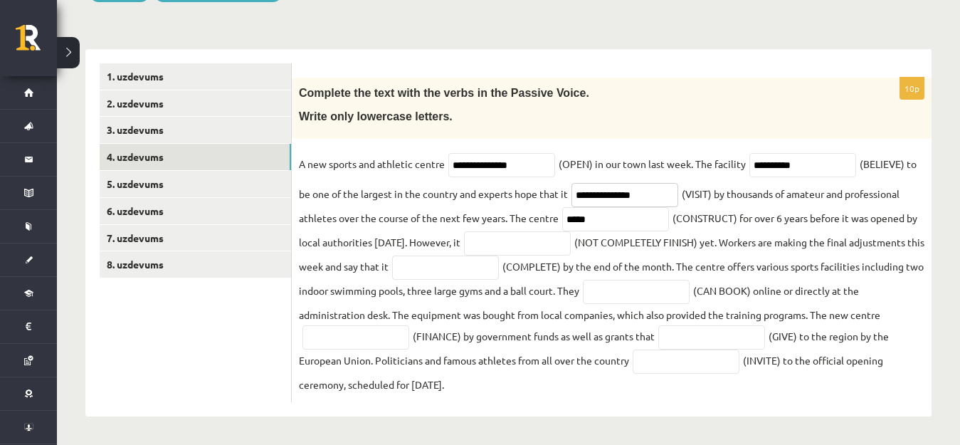
type input "**********"
click at [646, 217] on input "***" at bounding box center [615, 219] width 107 height 24
click at [571, 244] on input "text" at bounding box center [517, 243] width 107 height 24
click at [645, 218] on input "**********" at bounding box center [615, 219] width 107 height 24
type input "*"
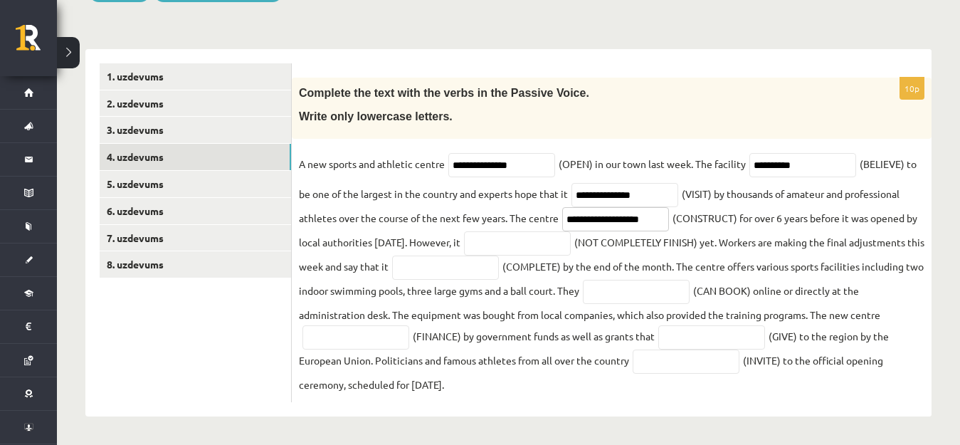
type input "**********"
click at [570, 245] on input "text" at bounding box center [517, 243] width 107 height 24
type input "**********"
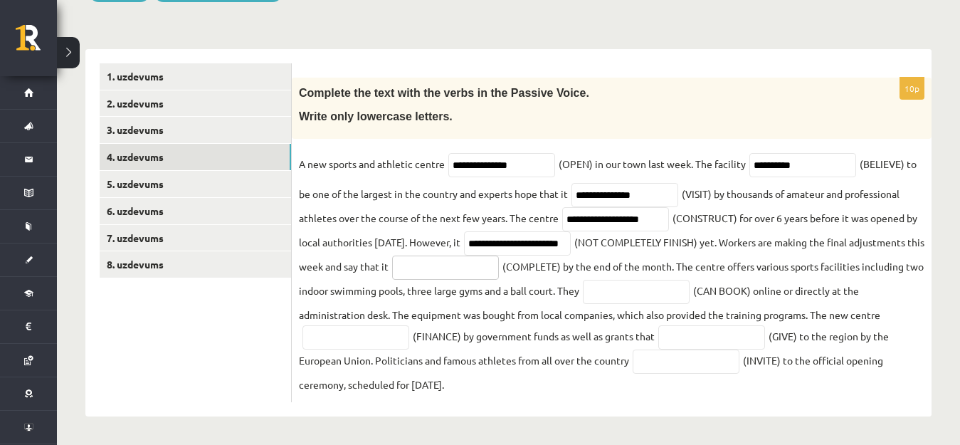
click at [499, 264] on input "text" at bounding box center [445, 267] width 107 height 24
click at [499, 268] on input "**********" at bounding box center [445, 267] width 107 height 24
click at [499, 272] on input "**********" at bounding box center [445, 267] width 107 height 24
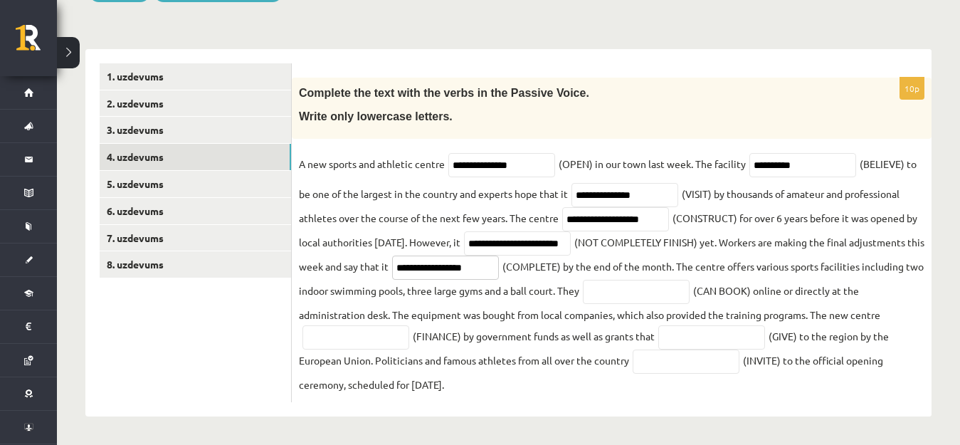
type input "**********"
click at [690, 288] on input "text" at bounding box center [636, 292] width 107 height 24
type input "*"
type input "**********"
click at [409, 334] on input "text" at bounding box center [355, 337] width 107 height 24
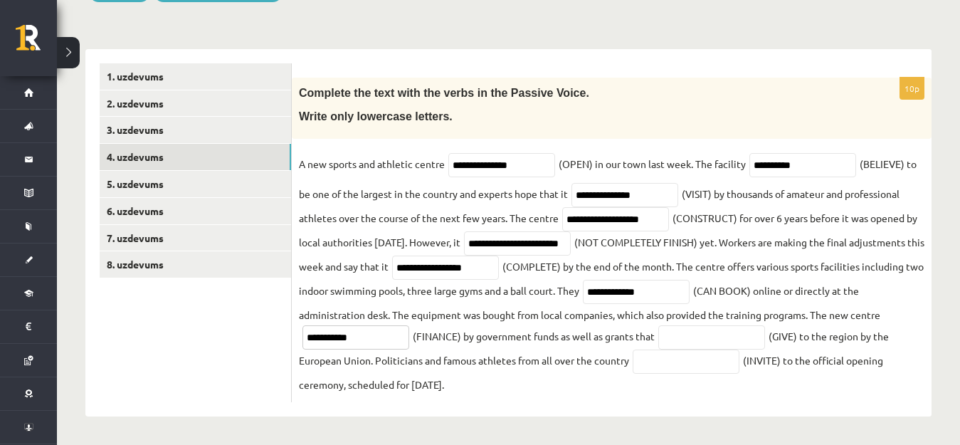
type input "**********"
click at [701, 335] on input "text" at bounding box center [711, 337] width 107 height 24
type input "**********"
click at [678, 367] on input "text" at bounding box center [686, 361] width 107 height 24
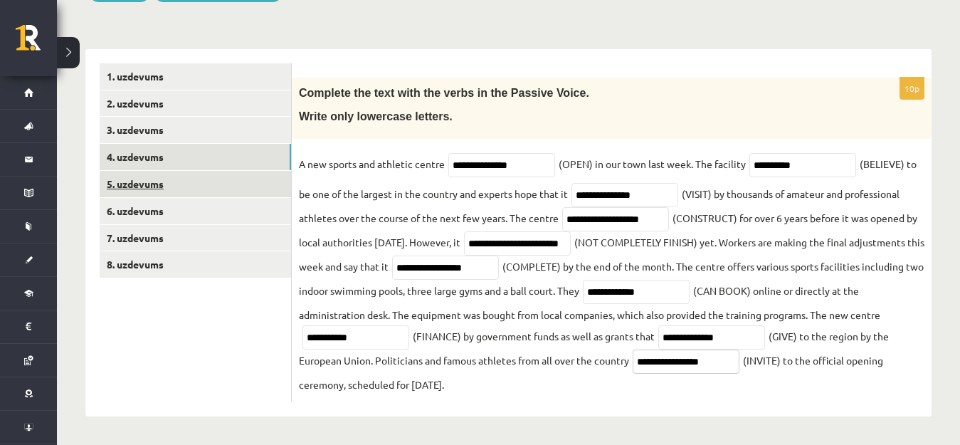
type input "**********"
click at [245, 176] on link "5. uzdevums" at bounding box center [195, 184] width 191 height 26
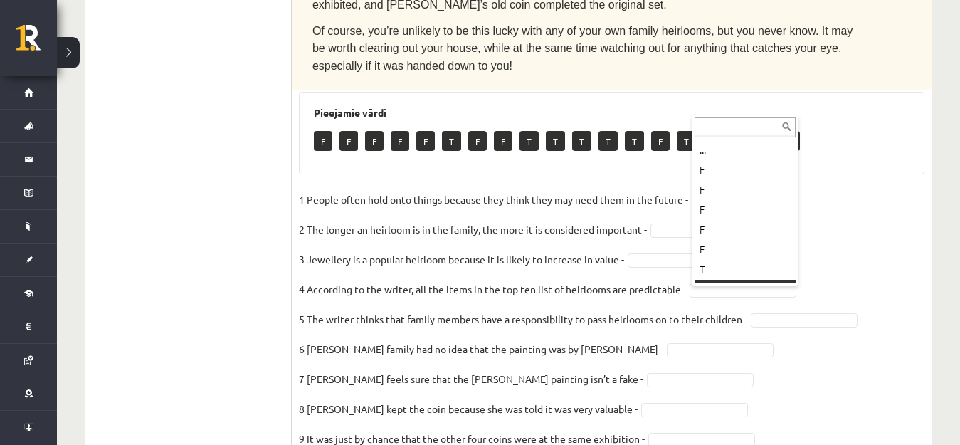
scroll to position [17, 0]
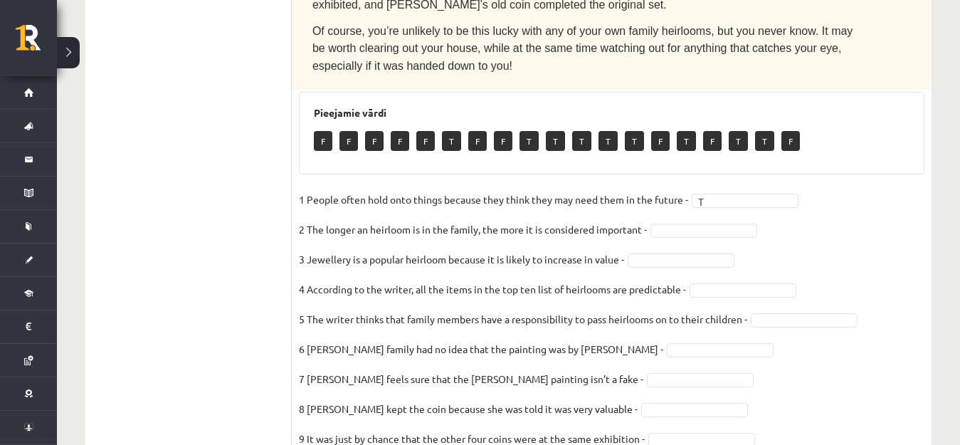
click at [787, 189] on fieldset "1 People often hold onto things because they think they may need them in the fu…" at bounding box center [612, 338] width 626 height 299
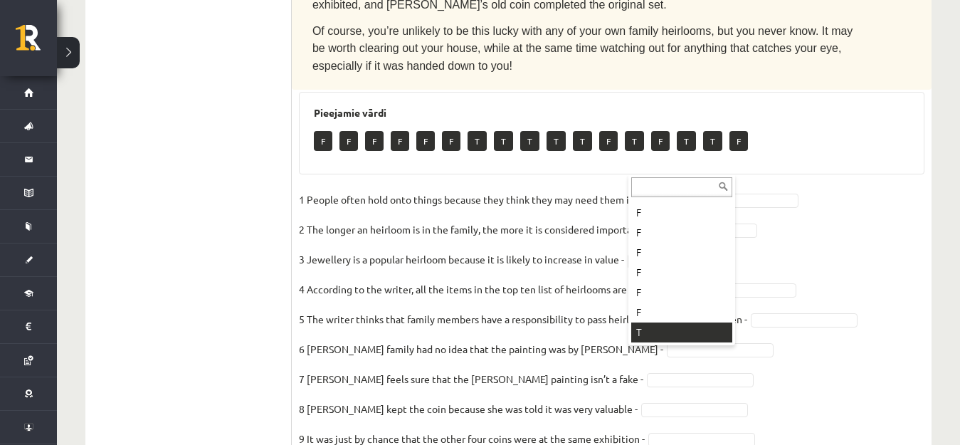
scroll to position [37, 0]
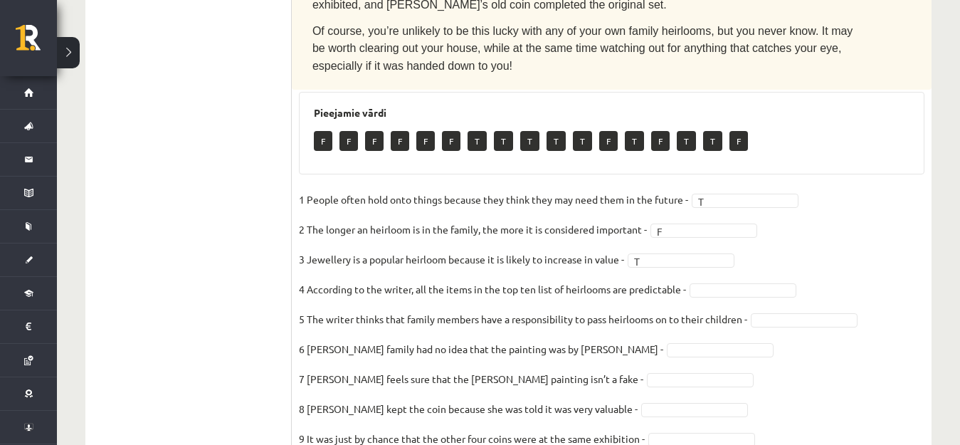
click at [808, 189] on fieldset "1 People often hold onto things because they think they may need them in the fu…" at bounding box center [612, 338] width 626 height 299
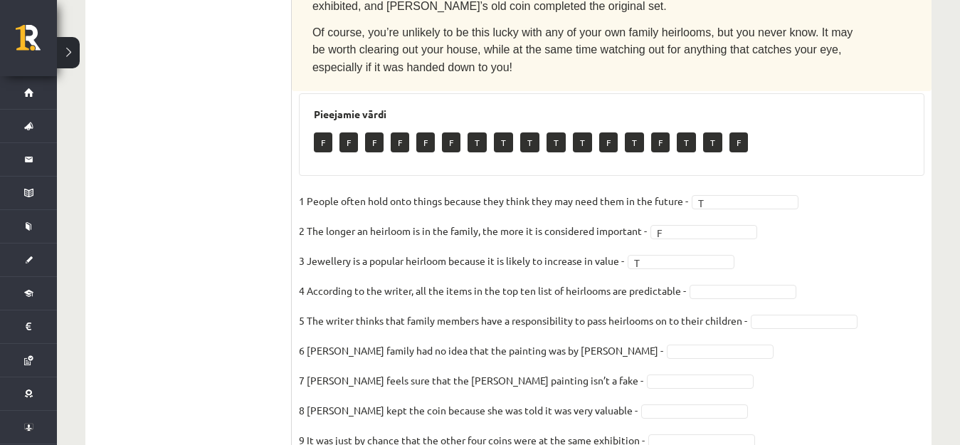
scroll to position [903, 0]
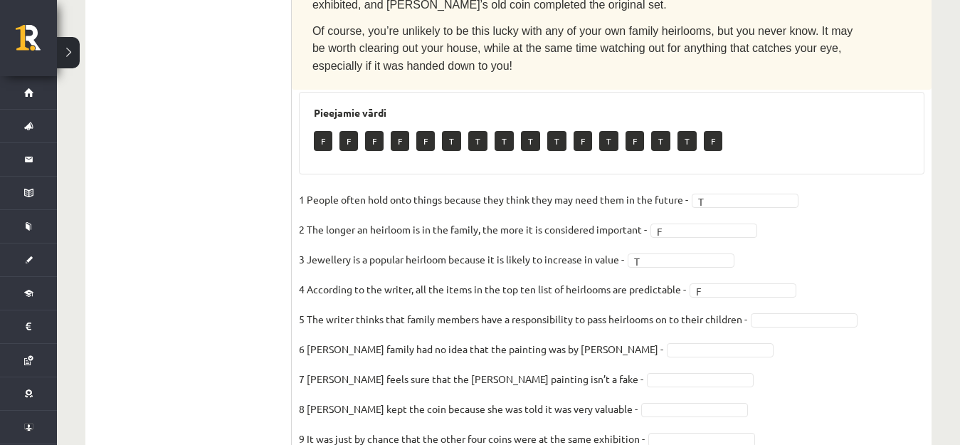
click at [877, 189] on fieldset "1 People often hold onto things because they think they may need them in the fu…" at bounding box center [612, 338] width 626 height 299
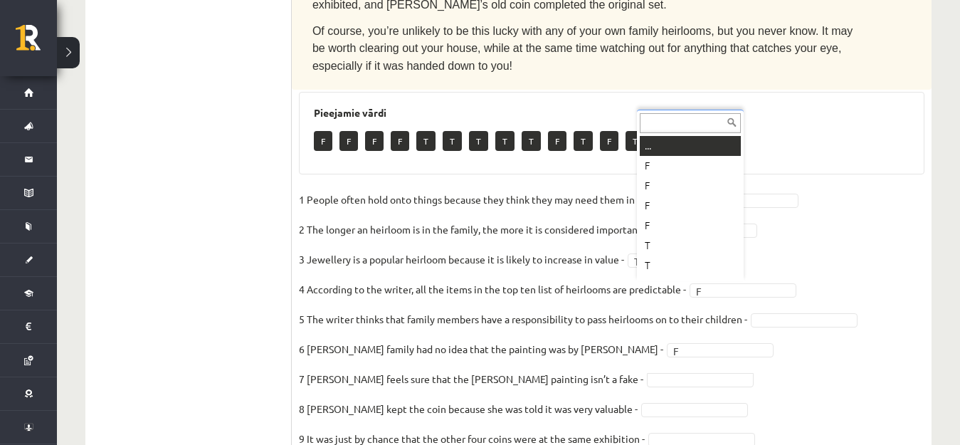
scroll to position [17, 0]
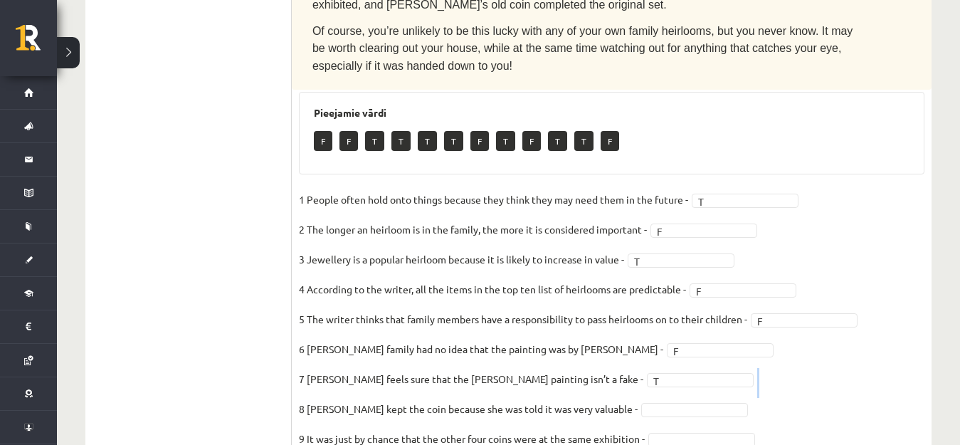
click at [798, 288] on fieldset "1 People often hold onto things because they think they may need them in the fu…" at bounding box center [612, 338] width 626 height 299
click at [796, 325] on fieldset "1 People often hold onto things because they think they may need them in the fu…" at bounding box center [612, 338] width 626 height 299
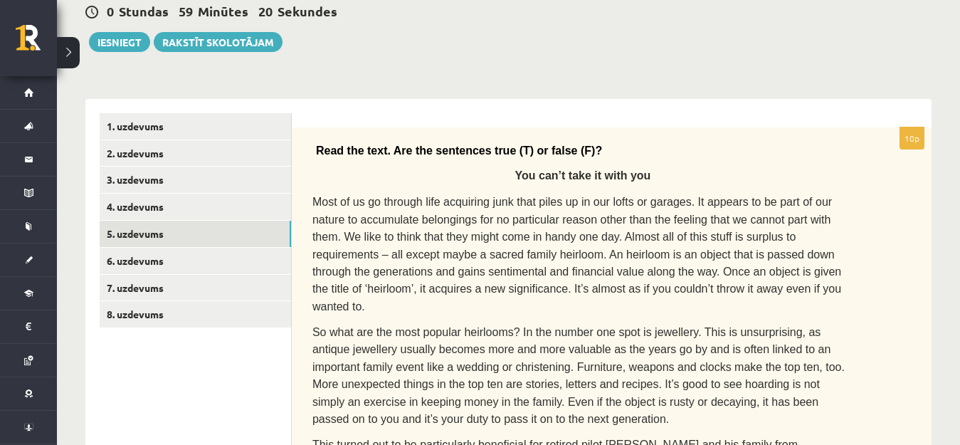
scroll to position [171, 0]
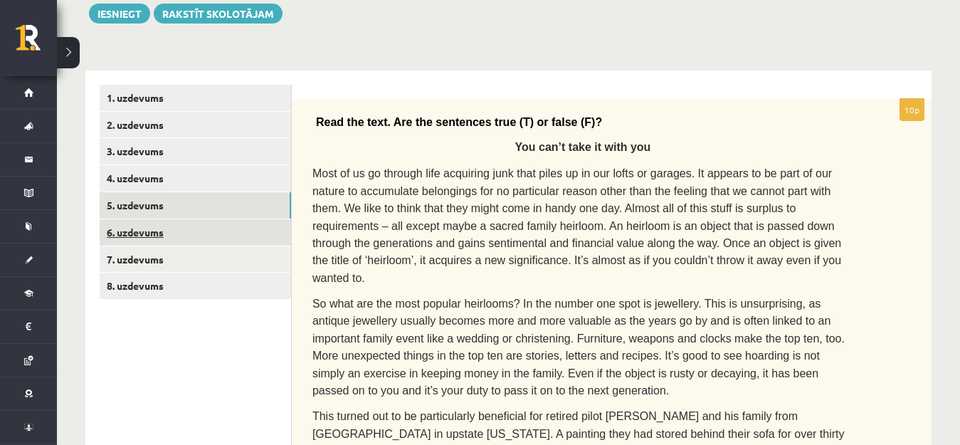
click at [283, 239] on link "6. uzdevums" at bounding box center [195, 232] width 191 height 26
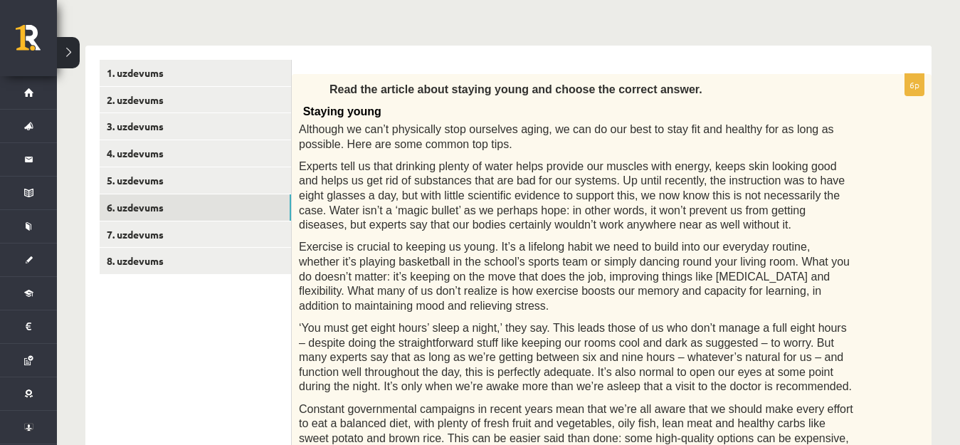
scroll to position [199, 0]
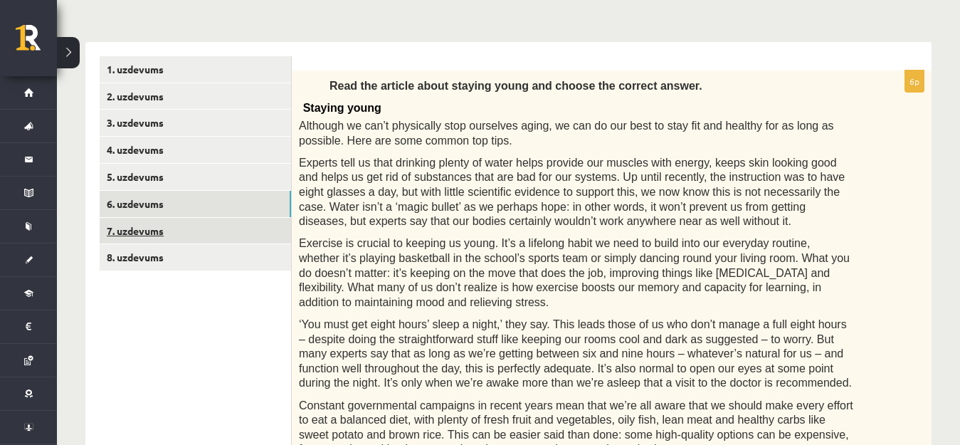
click at [261, 231] on link "7. uzdevums" at bounding box center [195, 231] width 191 height 26
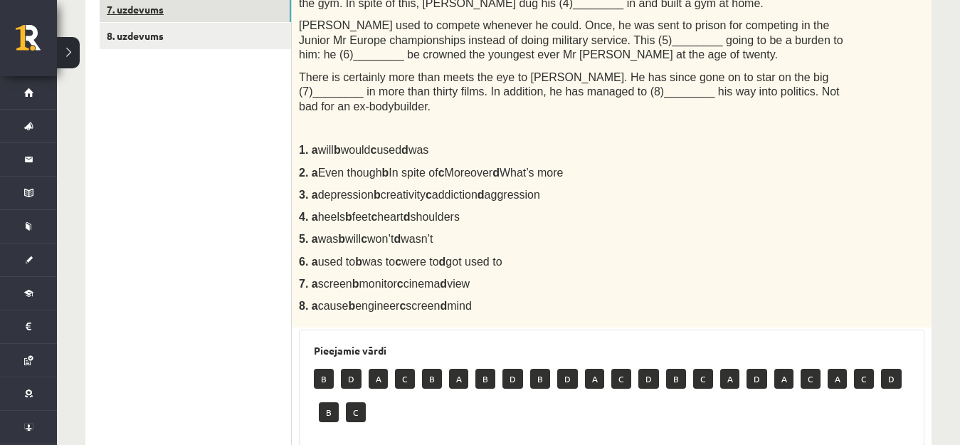
scroll to position [342, 0]
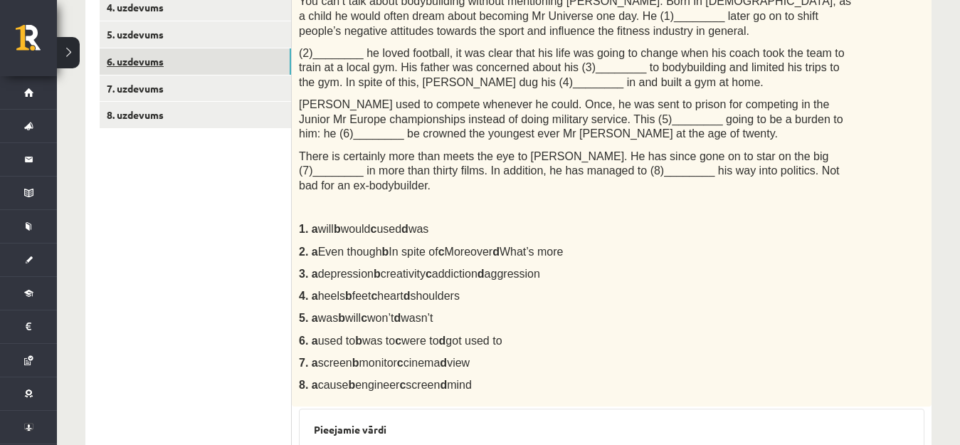
click at [229, 70] on link "6. uzdevums" at bounding box center [195, 61] width 191 height 26
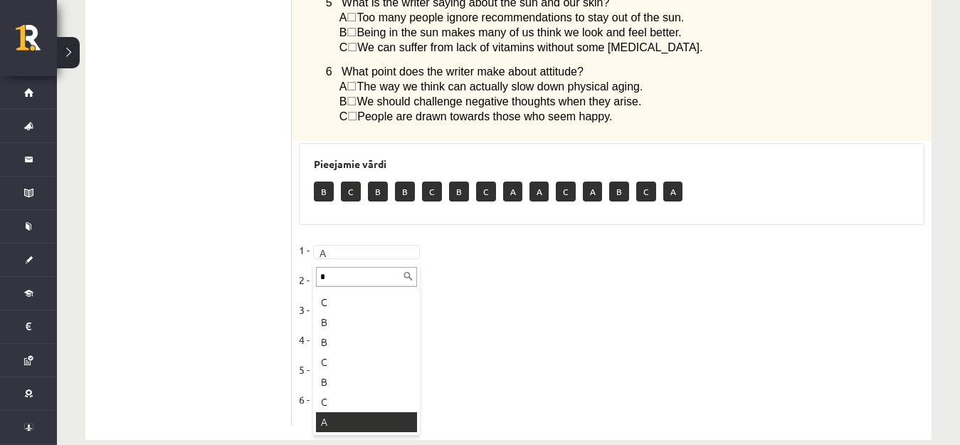
scroll to position [0, 0]
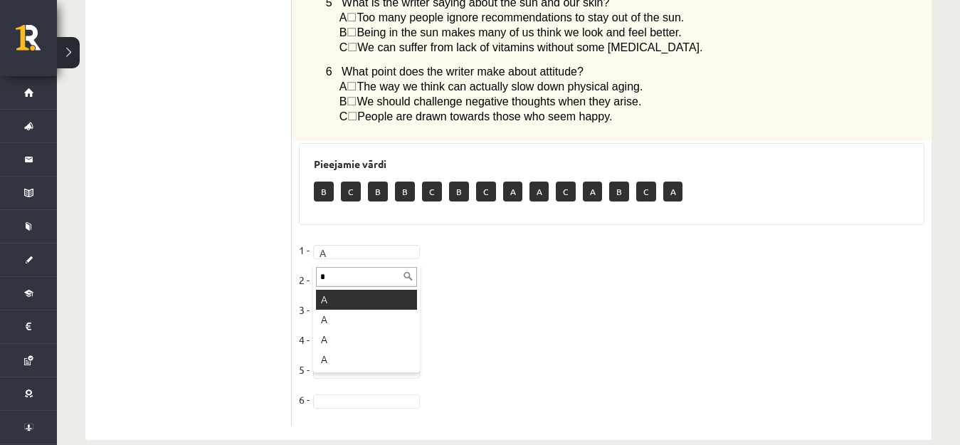
type input "*"
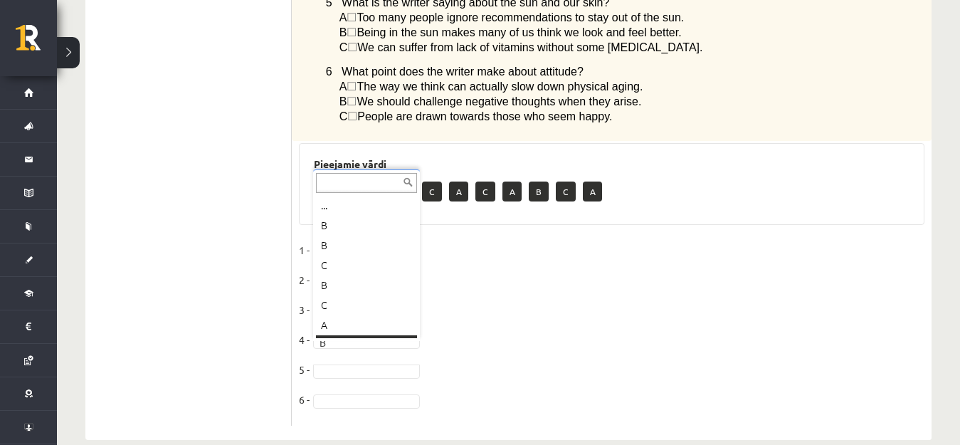
scroll to position [17, 0]
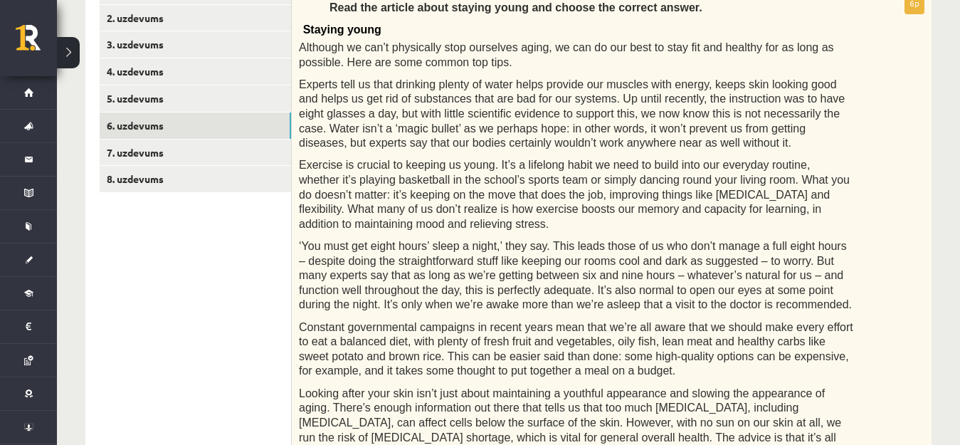
scroll to position [268, 0]
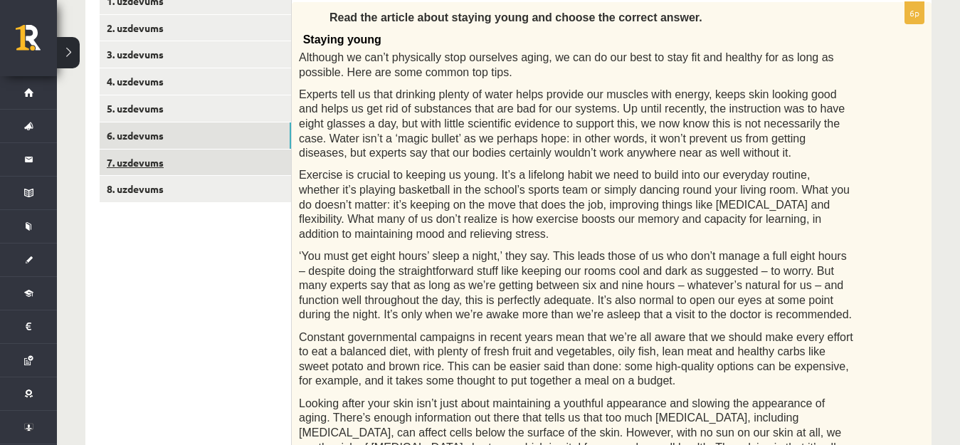
click at [195, 159] on link "7. uzdevums" at bounding box center [195, 162] width 191 height 26
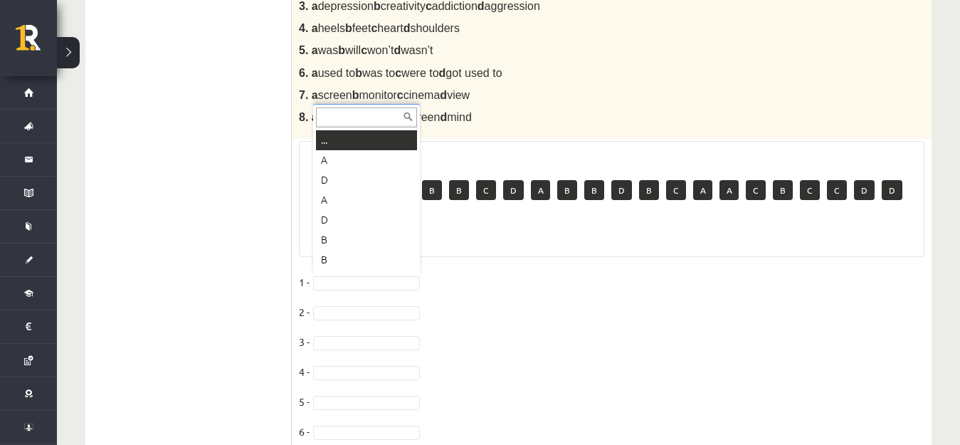
scroll to position [17, 0]
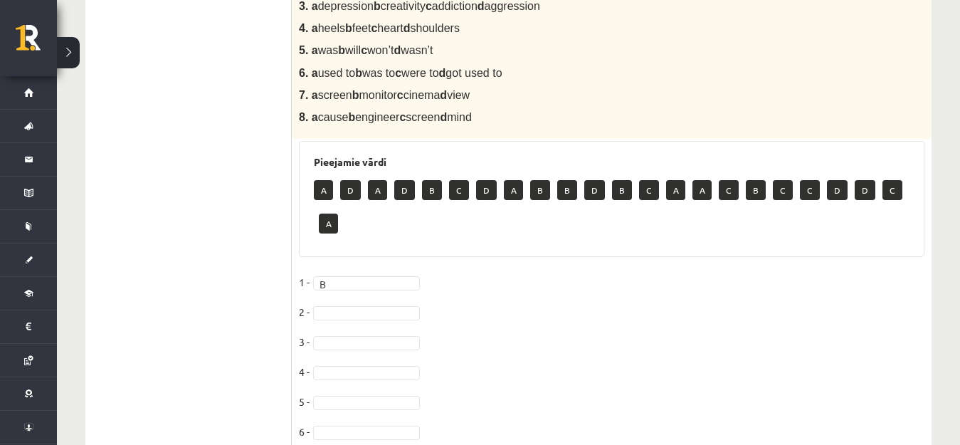
click at [442, 268] on div "8p Complete the text with the correct words (a–d). Bodybuilding You can’t talk …" at bounding box center [612, 89] width 640 height 857
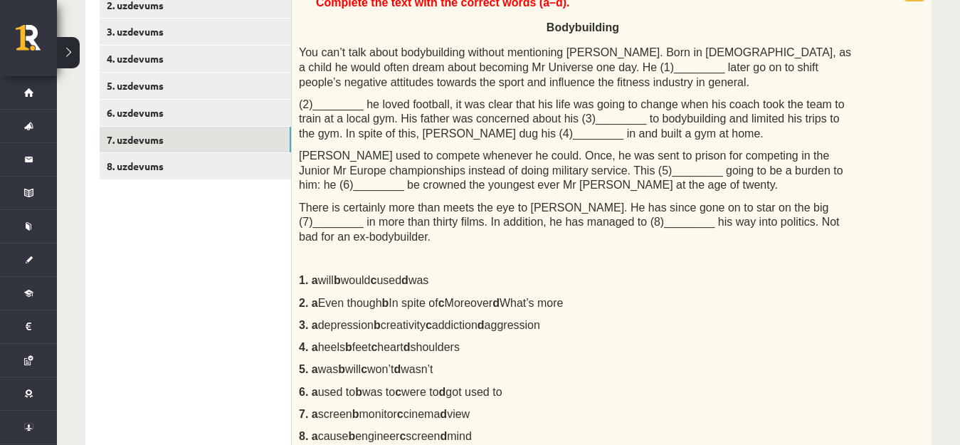
scroll to position [121, 0]
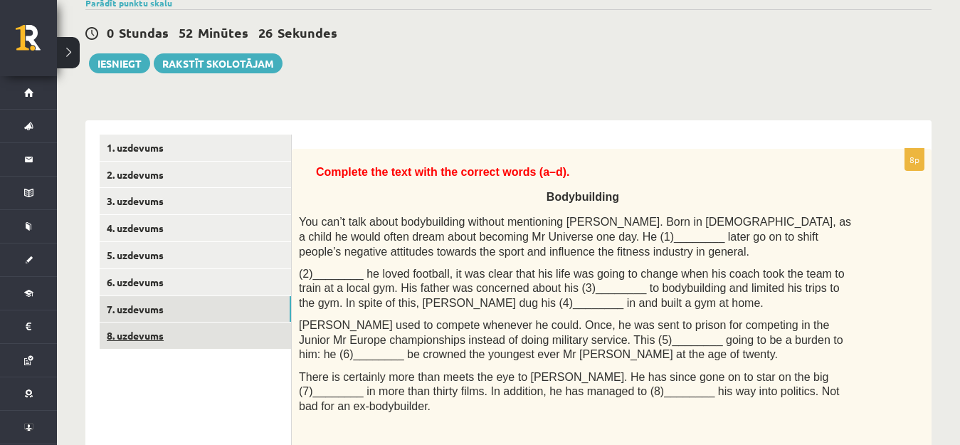
click at [235, 340] on link "8. uzdevums" at bounding box center [195, 335] width 191 height 26
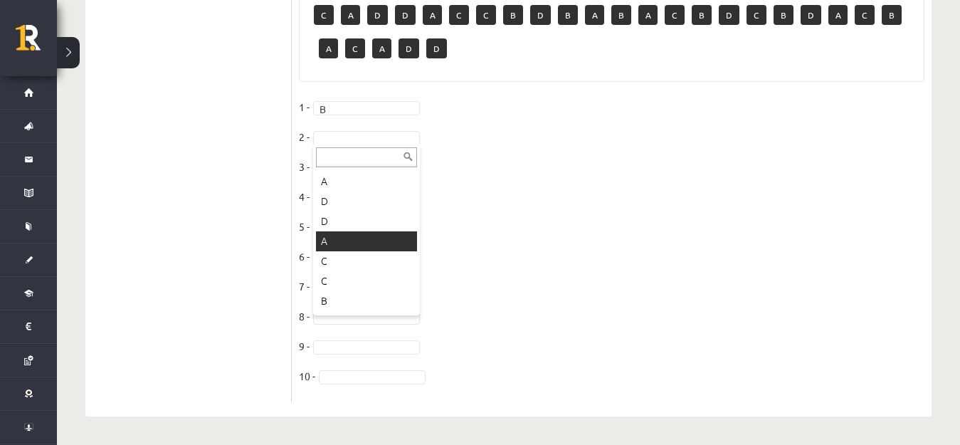
scroll to position [214, 0]
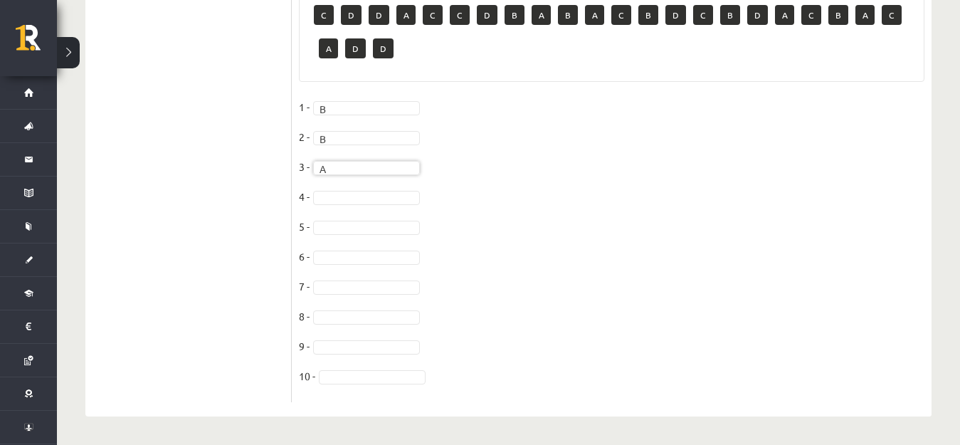
click at [330, 186] on fieldset "1 - B * 2 - B * 3 - A * 4 - 5 - 6 - 7 - 8 - 9 - 10 -" at bounding box center [612, 245] width 626 height 299
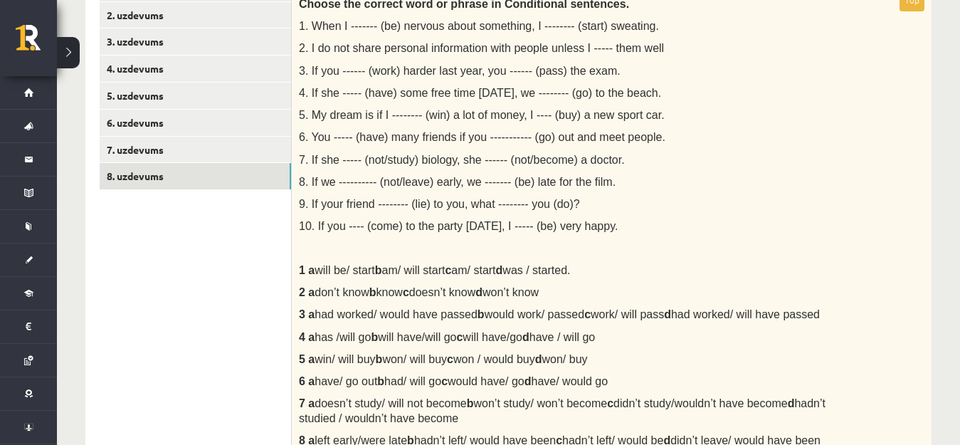
scroll to position [150, 0]
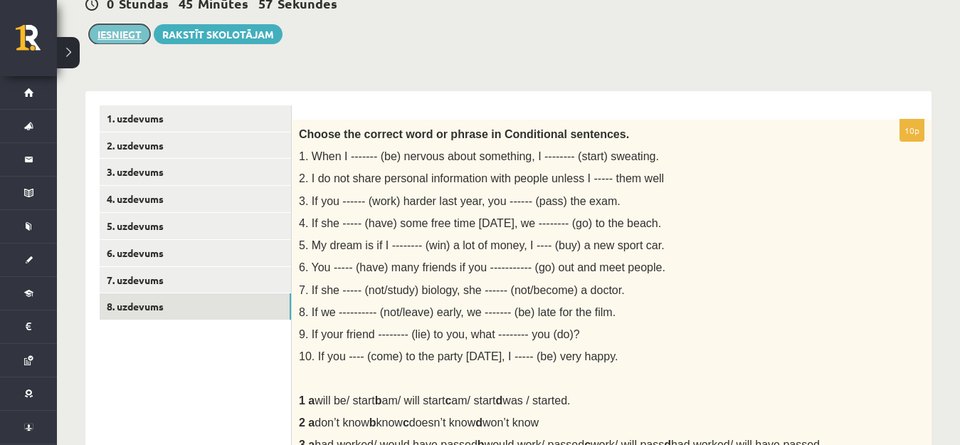
click at [130, 38] on button "Iesniegt" at bounding box center [119, 34] width 61 height 20
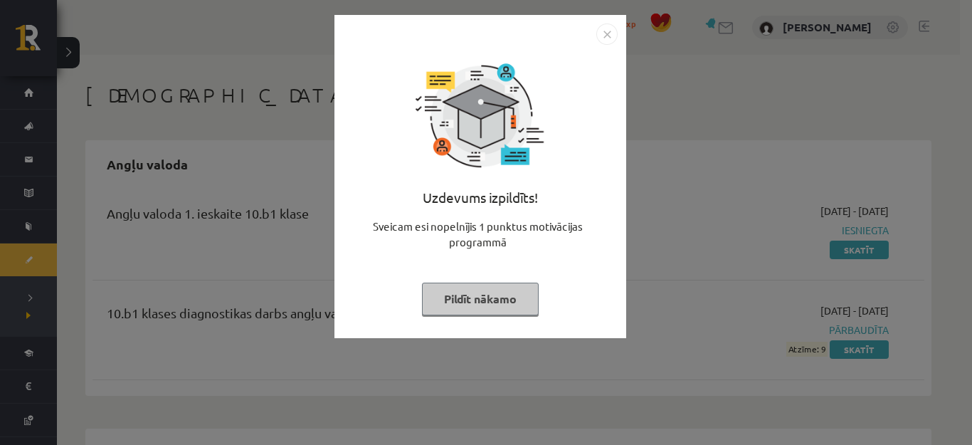
click at [607, 34] on img "Close" at bounding box center [606, 33] width 21 height 21
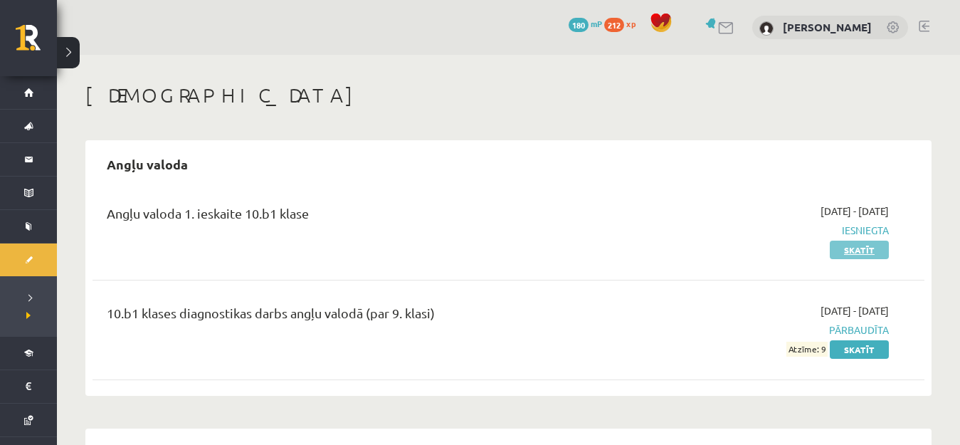
click at [861, 251] on link "Skatīt" at bounding box center [859, 250] width 59 height 19
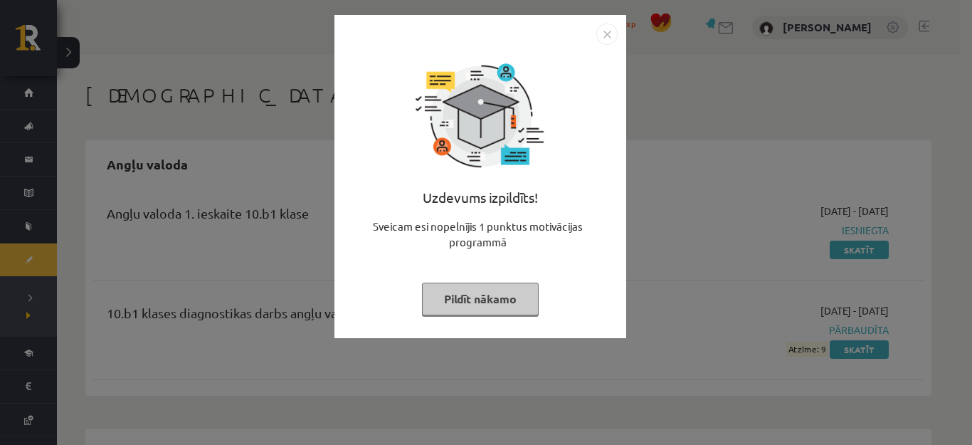
click at [604, 35] on img "Close" at bounding box center [606, 33] width 21 height 21
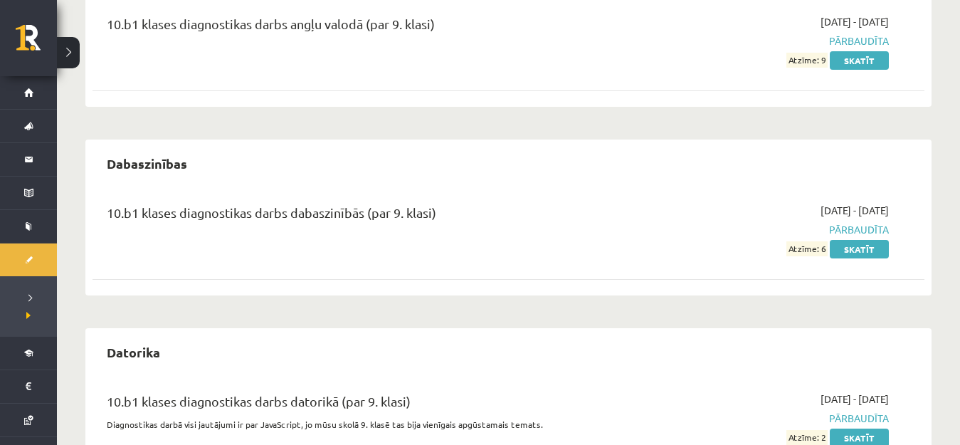
scroll to position [72, 0]
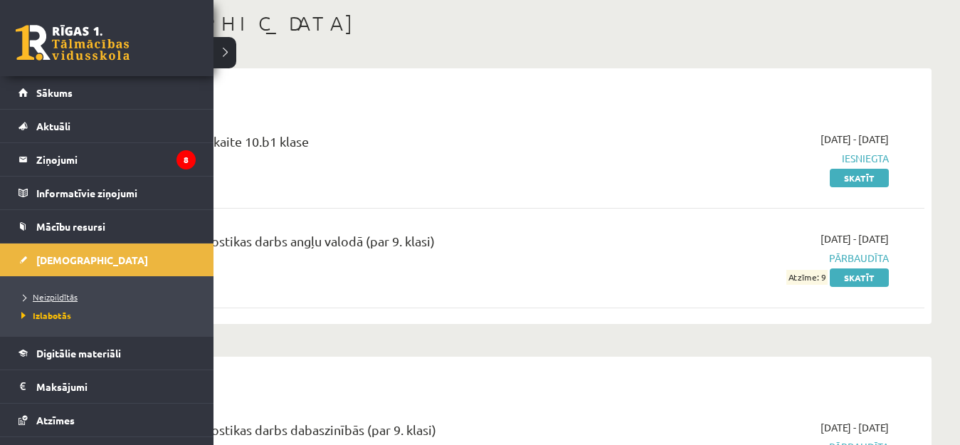
click at [72, 296] on span "Neizpildītās" at bounding box center [48, 296] width 60 height 11
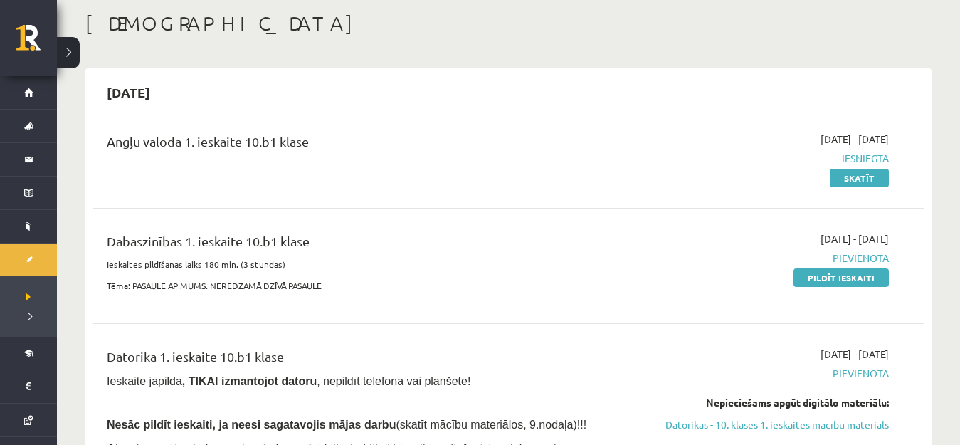
scroll to position [214, 0]
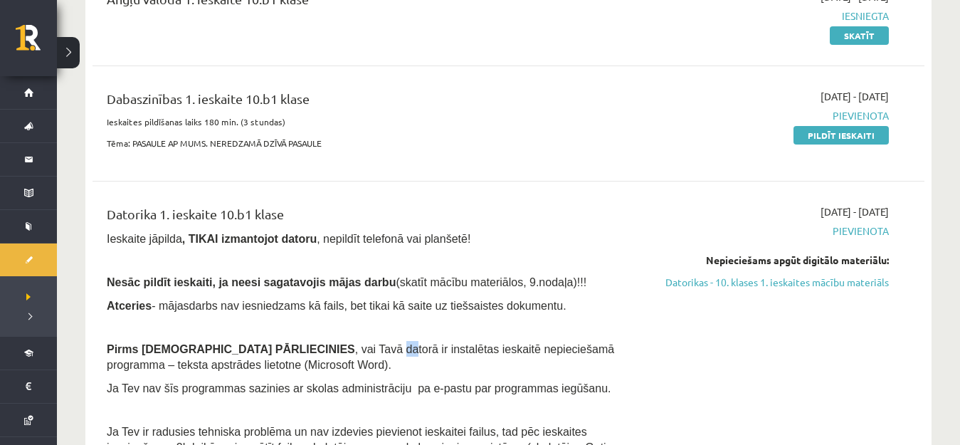
click at [295, 349] on span ", vai Tavā datorā ir instalētas ieskaitē nepieciešamā programma – teksta apstrā…" at bounding box center [360, 357] width 507 height 28
